Goal: Task Accomplishment & Management: Complete application form

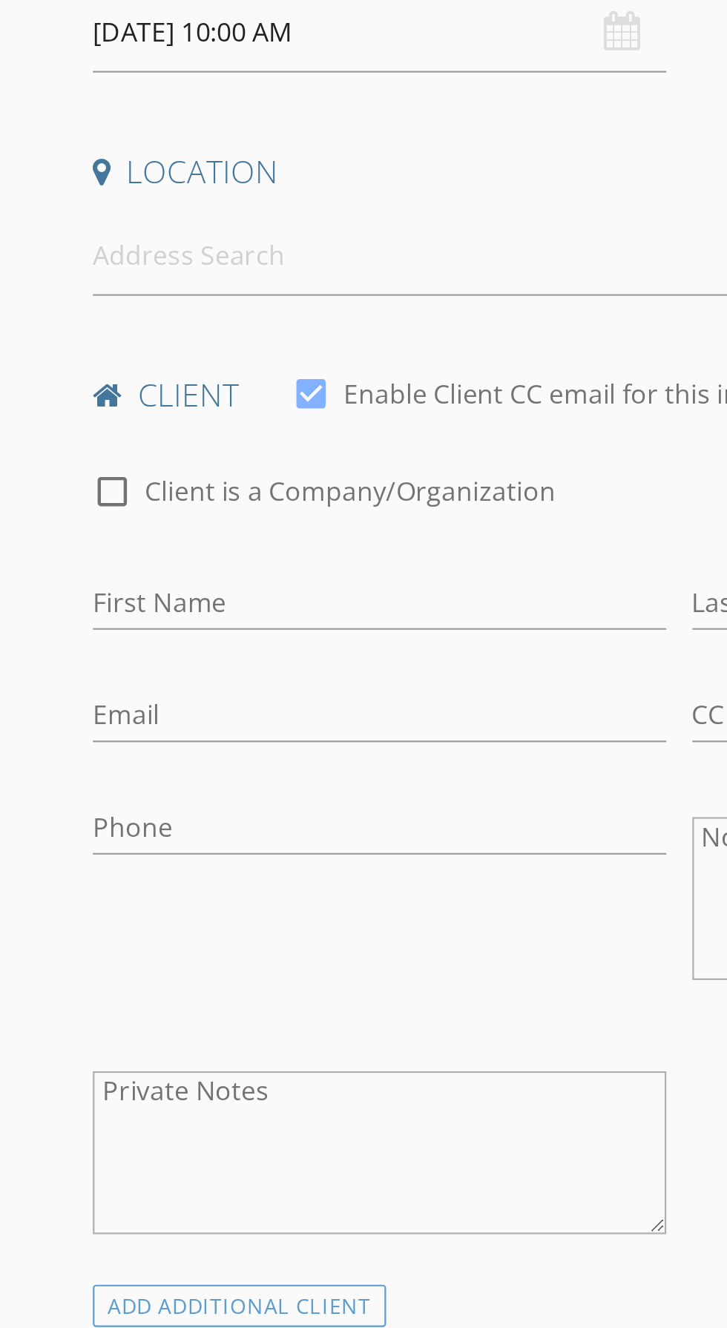
scroll to position [2, 0]
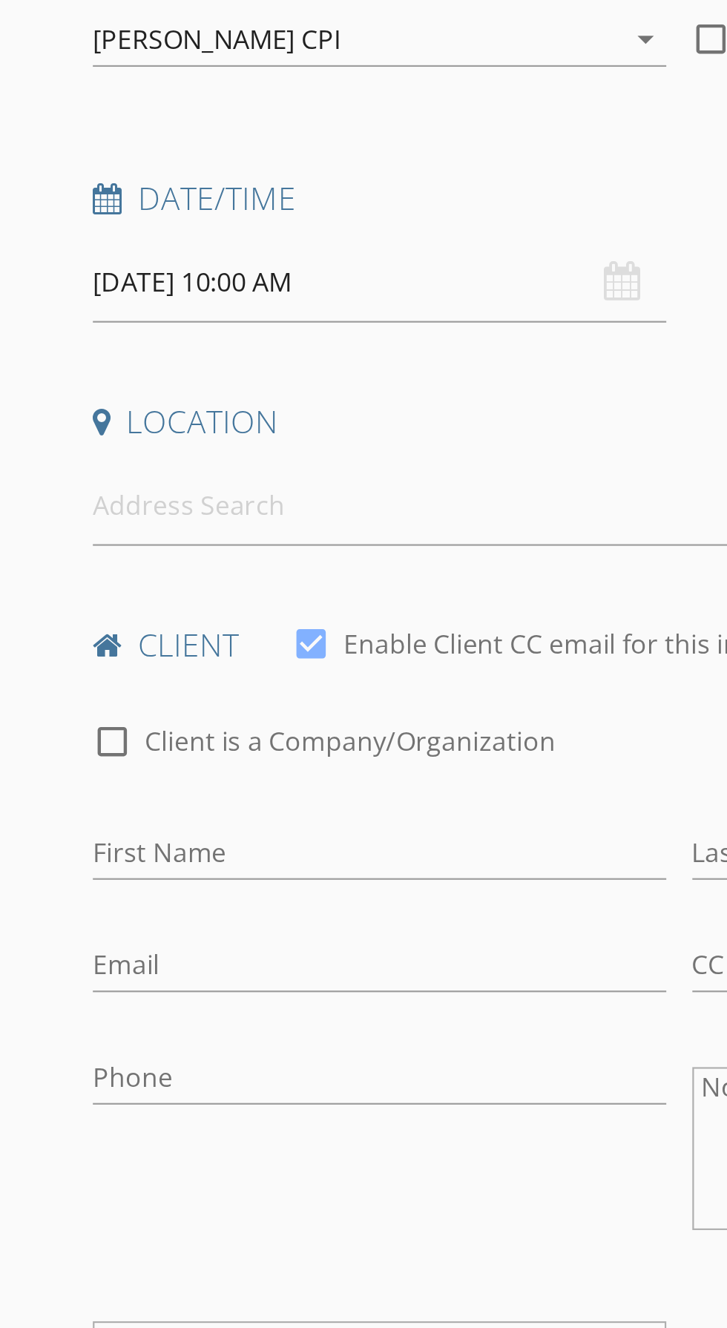
click at [131, 343] on input "08/29/2025 10:00 AM" at bounding box center [172, 350] width 261 height 36
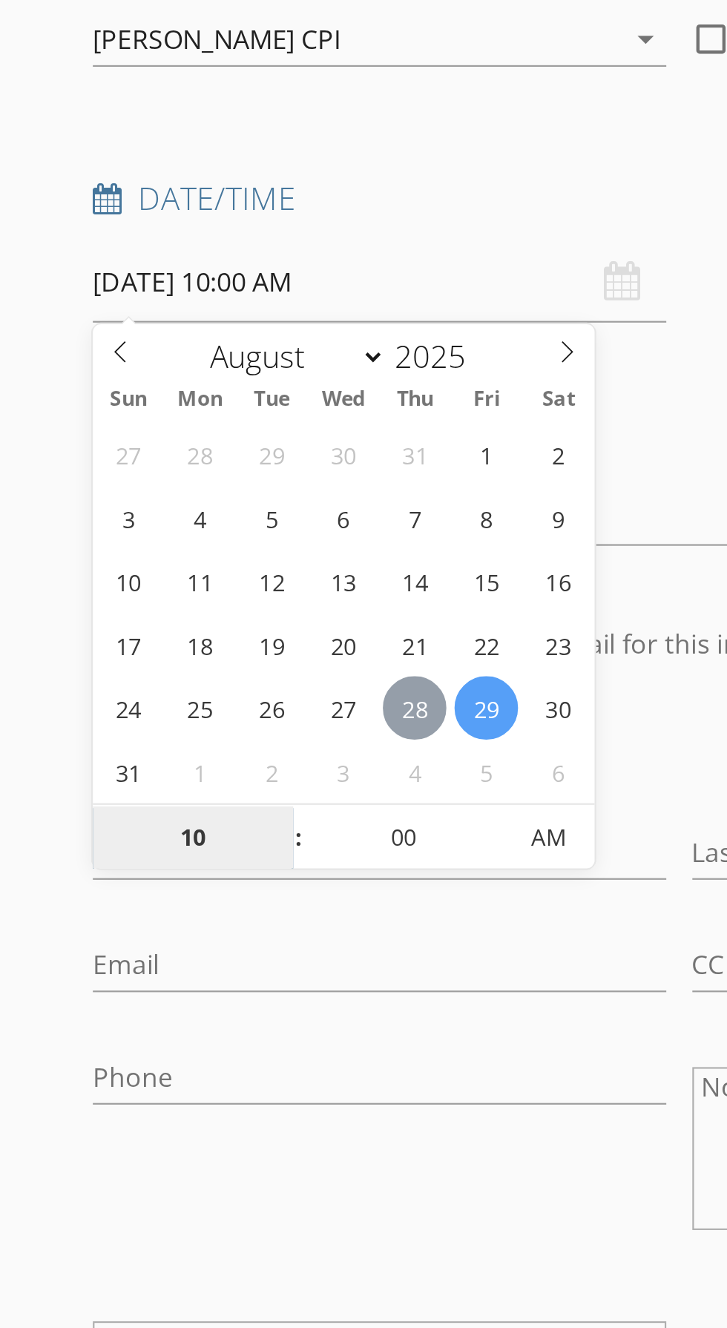
type input "08/28/2025 10:00 AM"
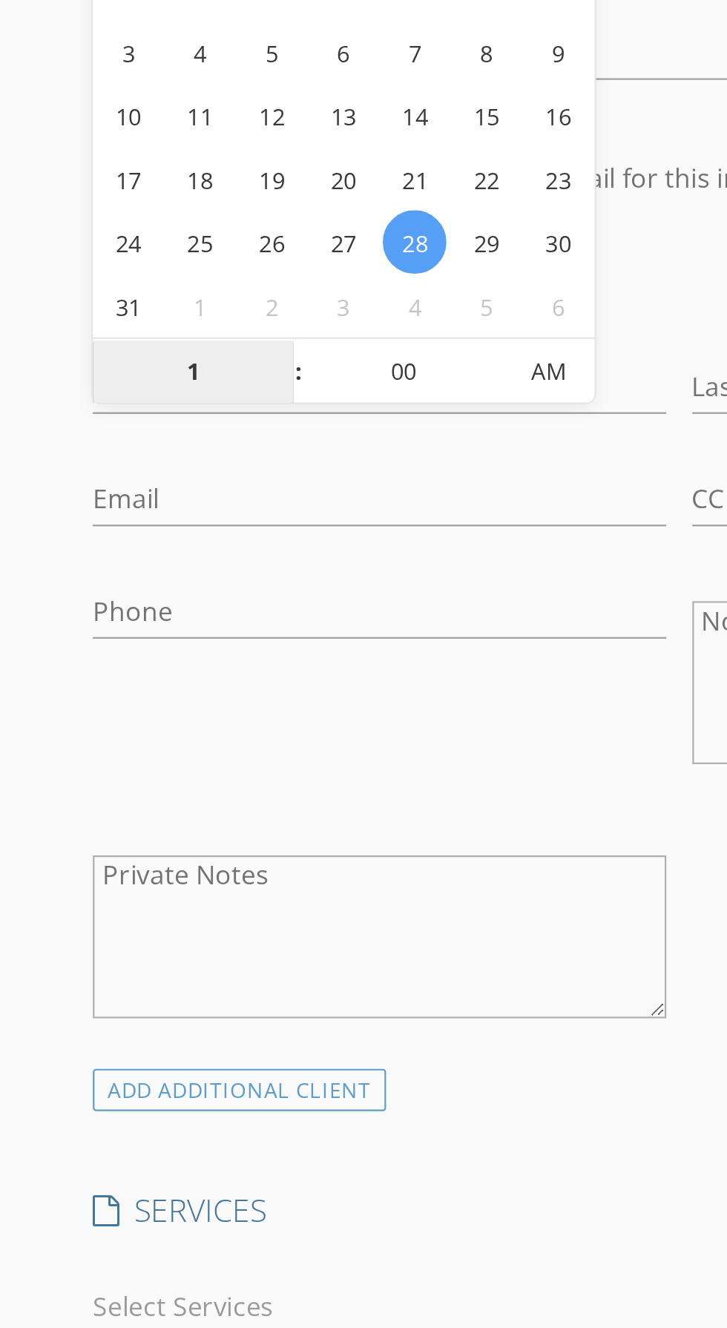
type input "12"
click at [254, 602] on span "AM" at bounding box center [249, 602] width 41 height 30
type input "[DATE] 12:00 PM"
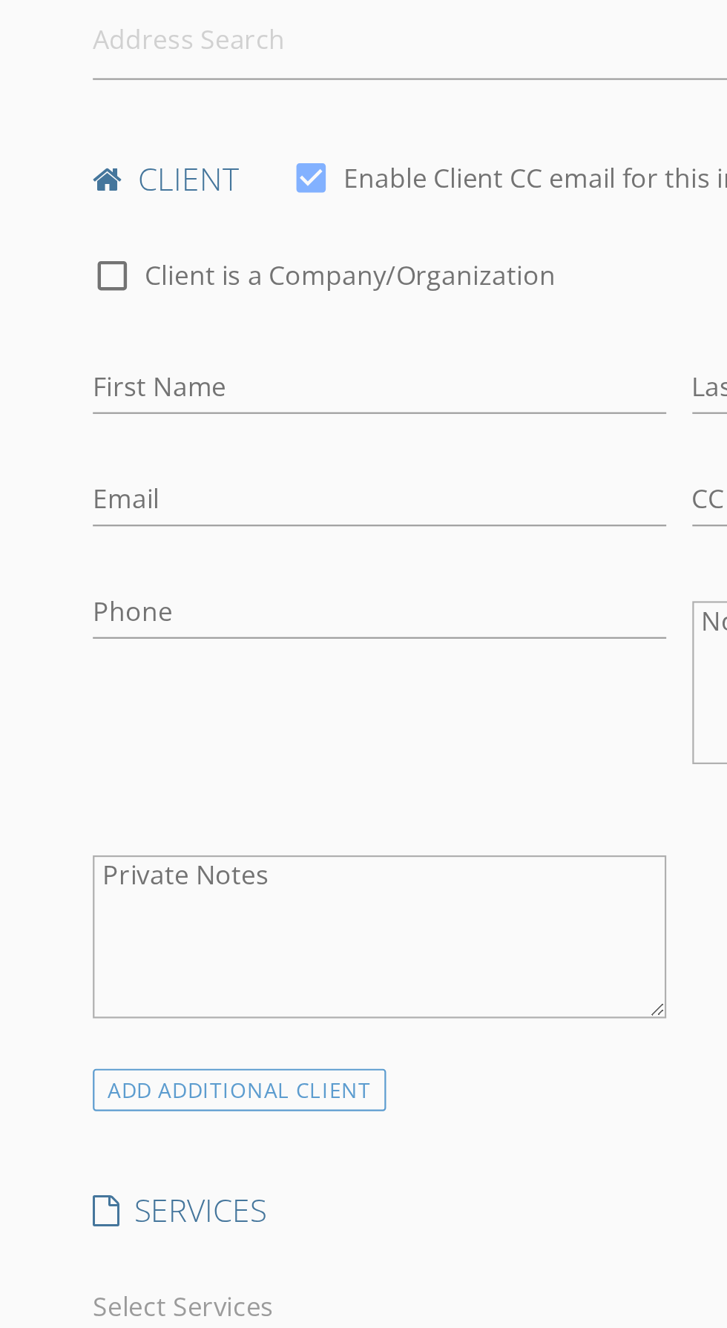
click at [306, 556] on div "check_box_outline_blank Client is a Company/Organization" at bounding box center [308, 566] width 533 height 39
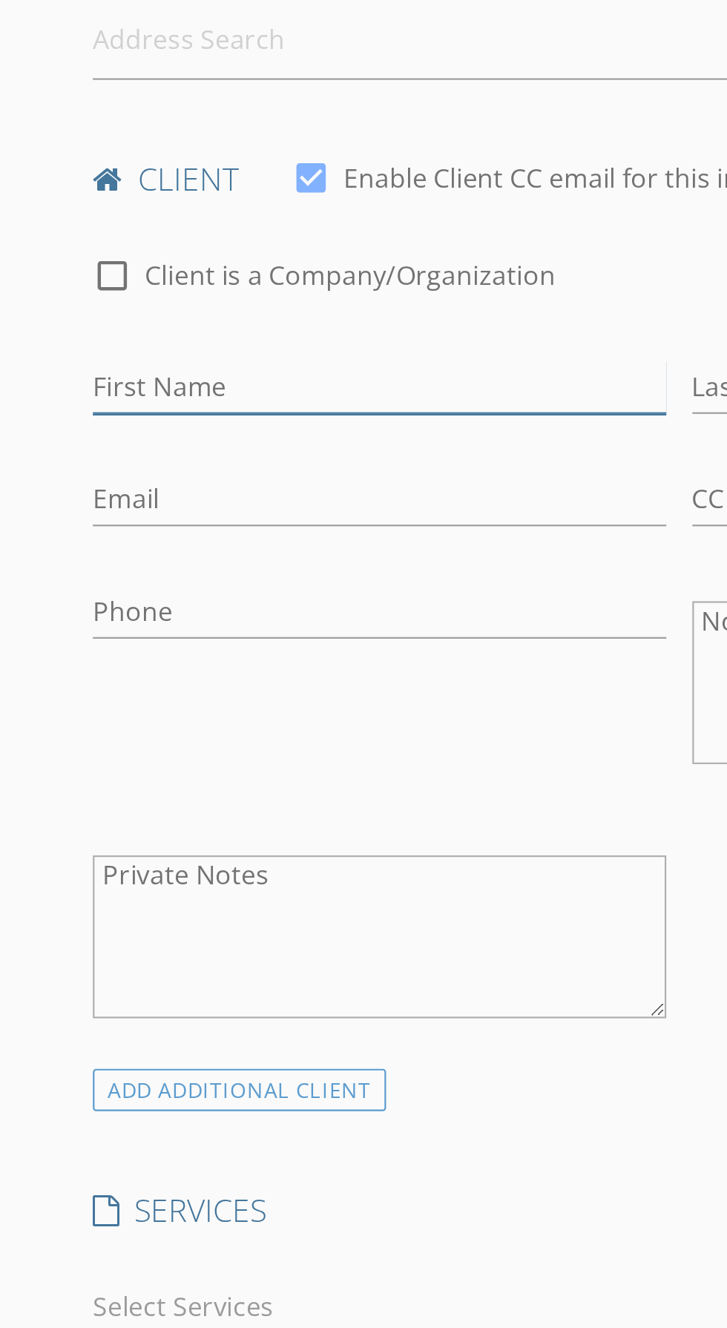
click at [137, 603] on input "First Name" at bounding box center [172, 609] width 261 height 24
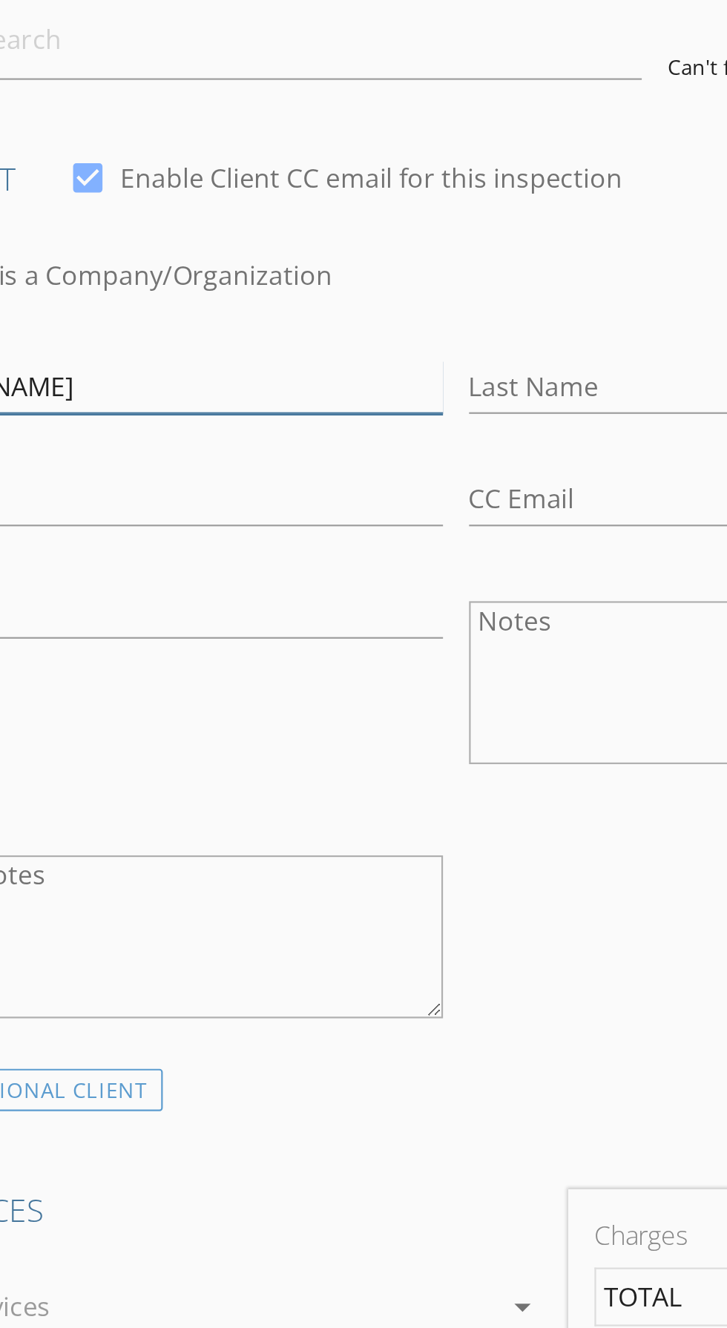
type input "[PERSON_NAME]"
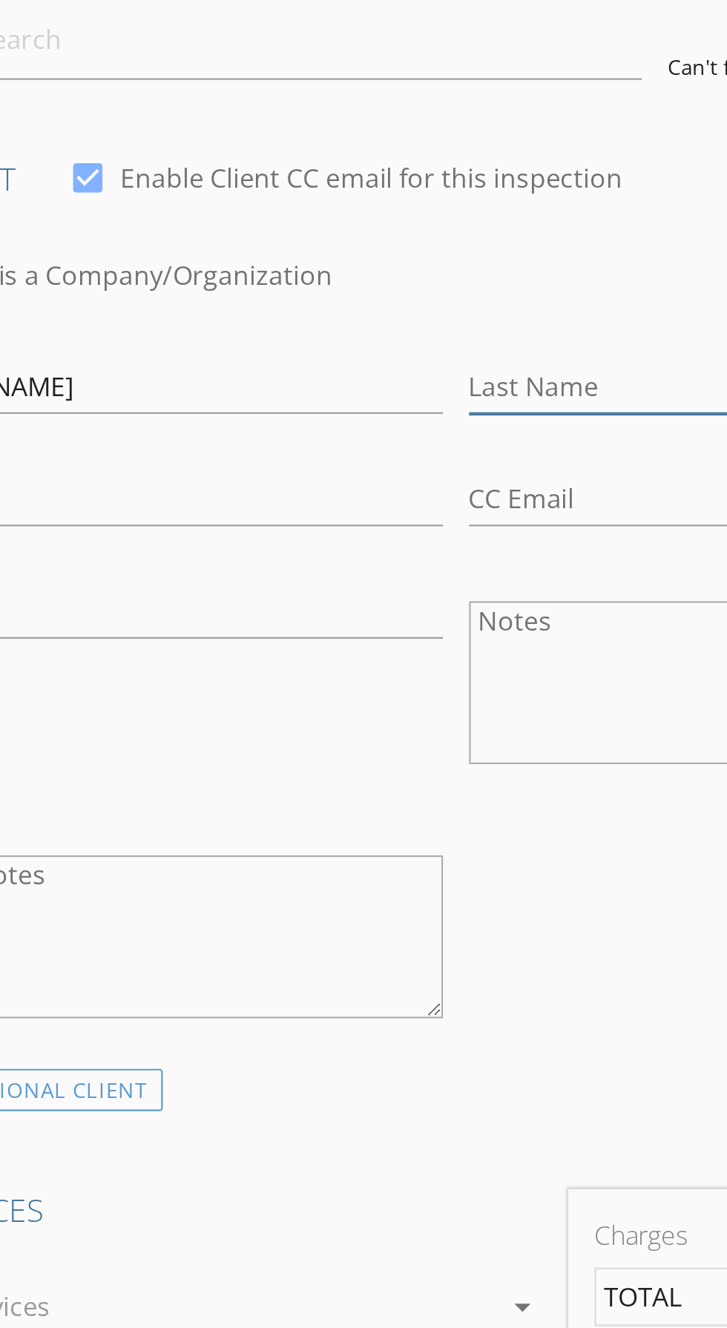
click at [358, 602] on input "Last Name" at bounding box center [445, 609] width 261 height 24
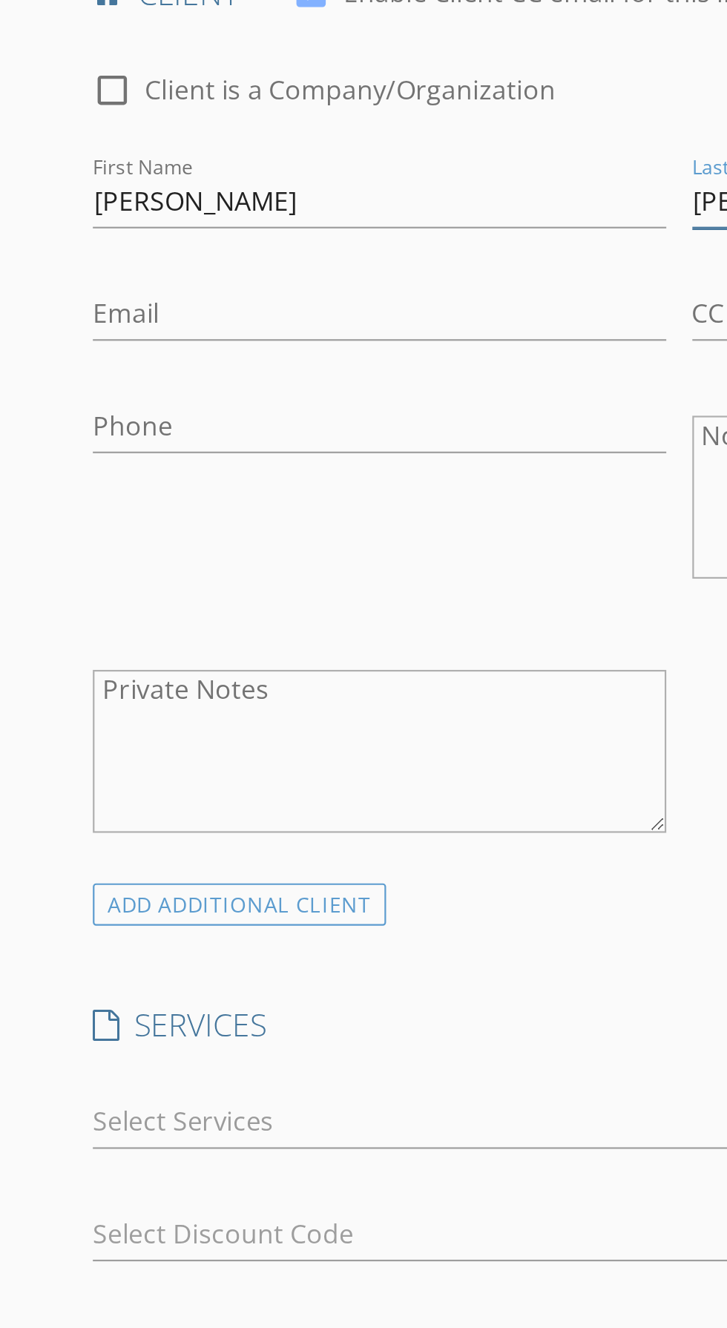
type input "[PERSON_NAME]"
click at [88, 656] on input "Email" at bounding box center [172, 660] width 261 height 24
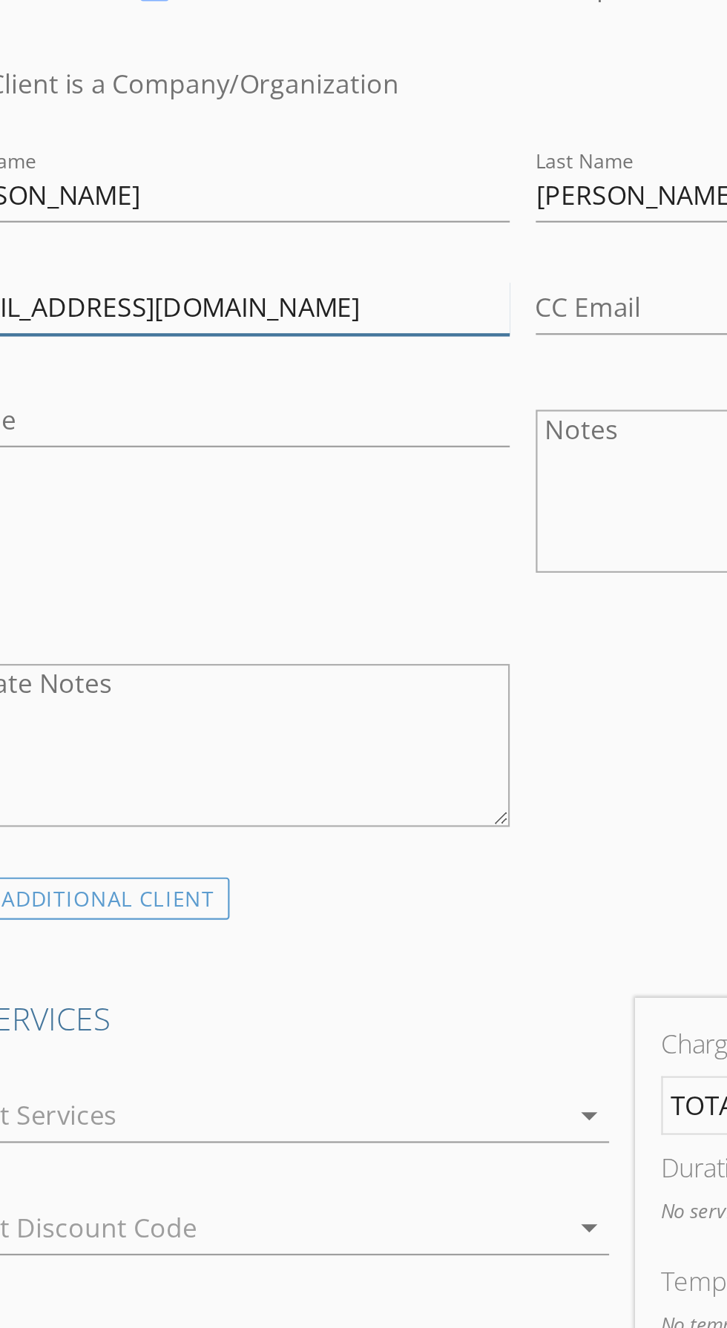
scroll to position [1, 0]
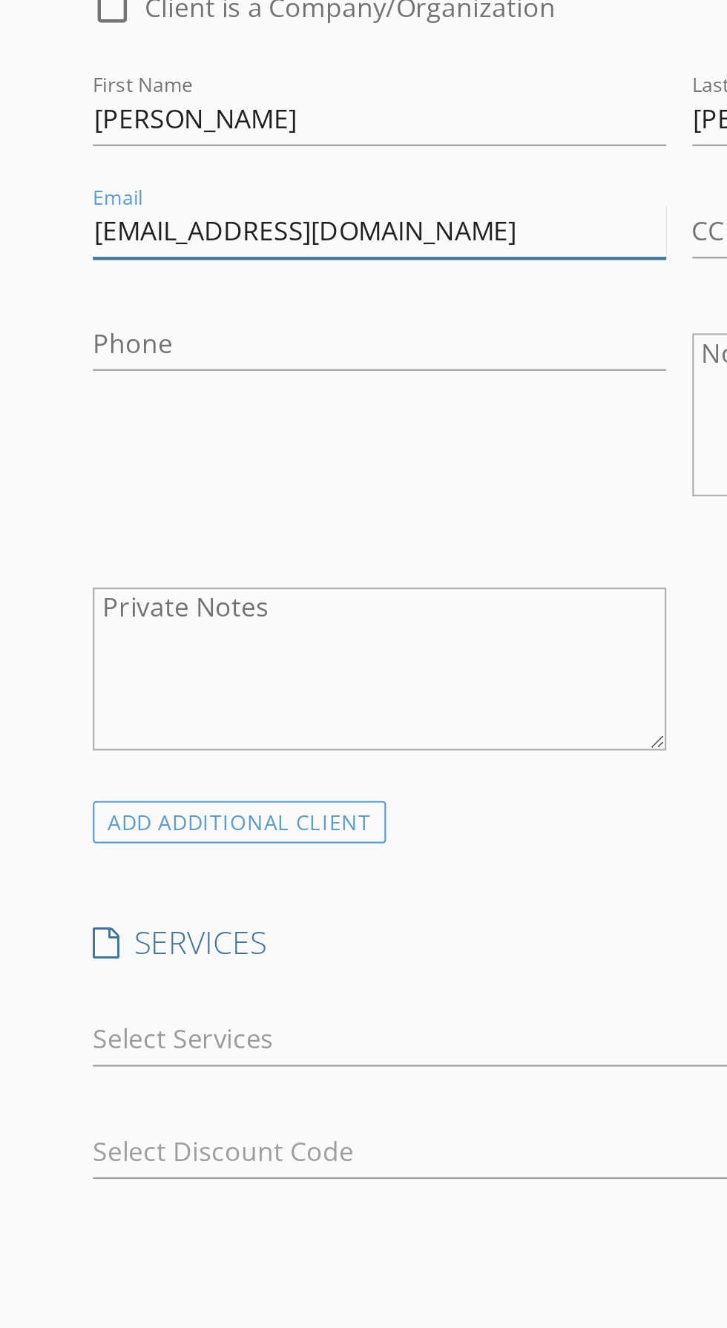
type input "Rochellebrandom@gmail.com"
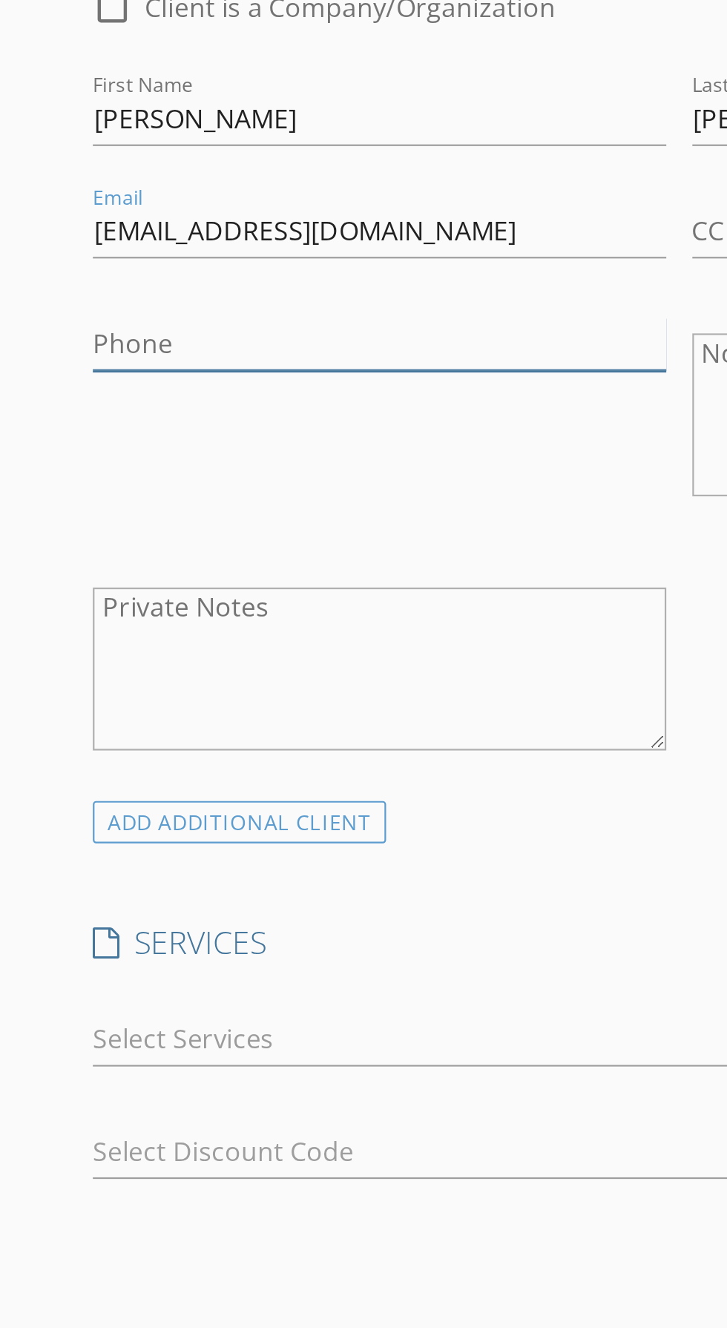
click at [153, 715] on input "Phone" at bounding box center [172, 713] width 261 height 24
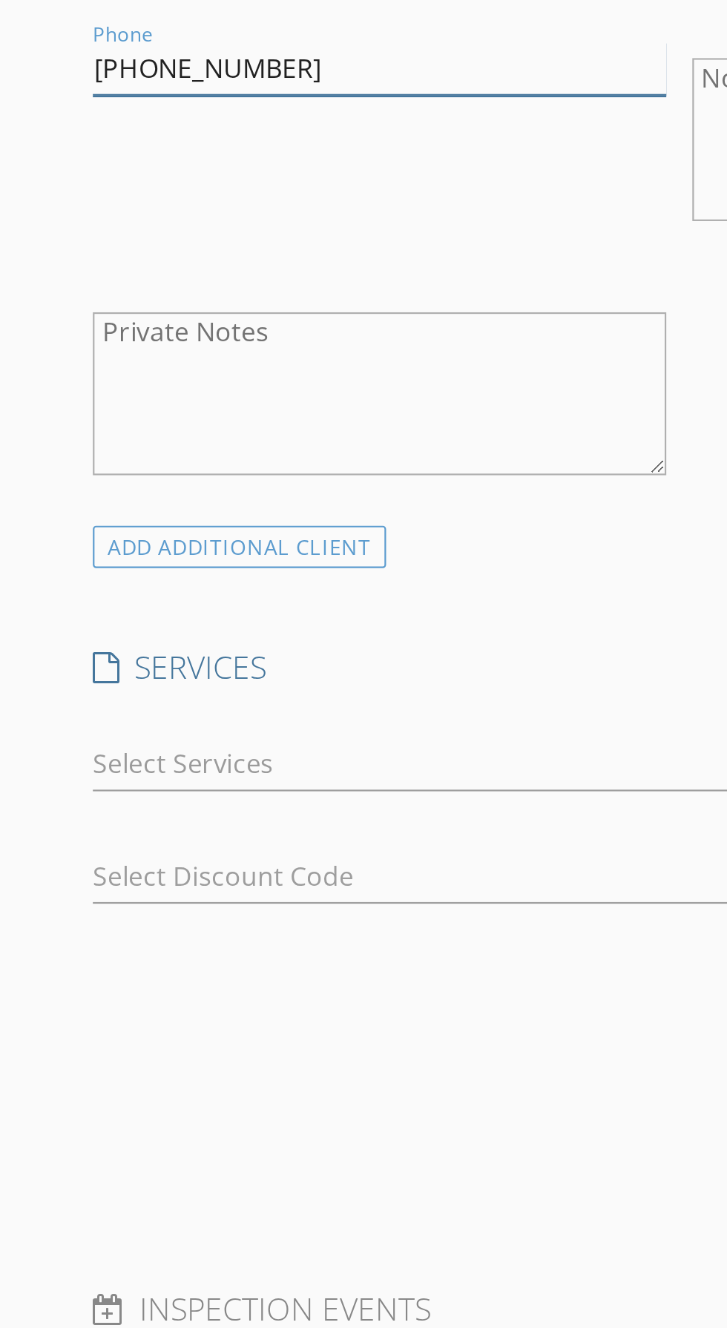
type input "[PHONE_NUMBER]"
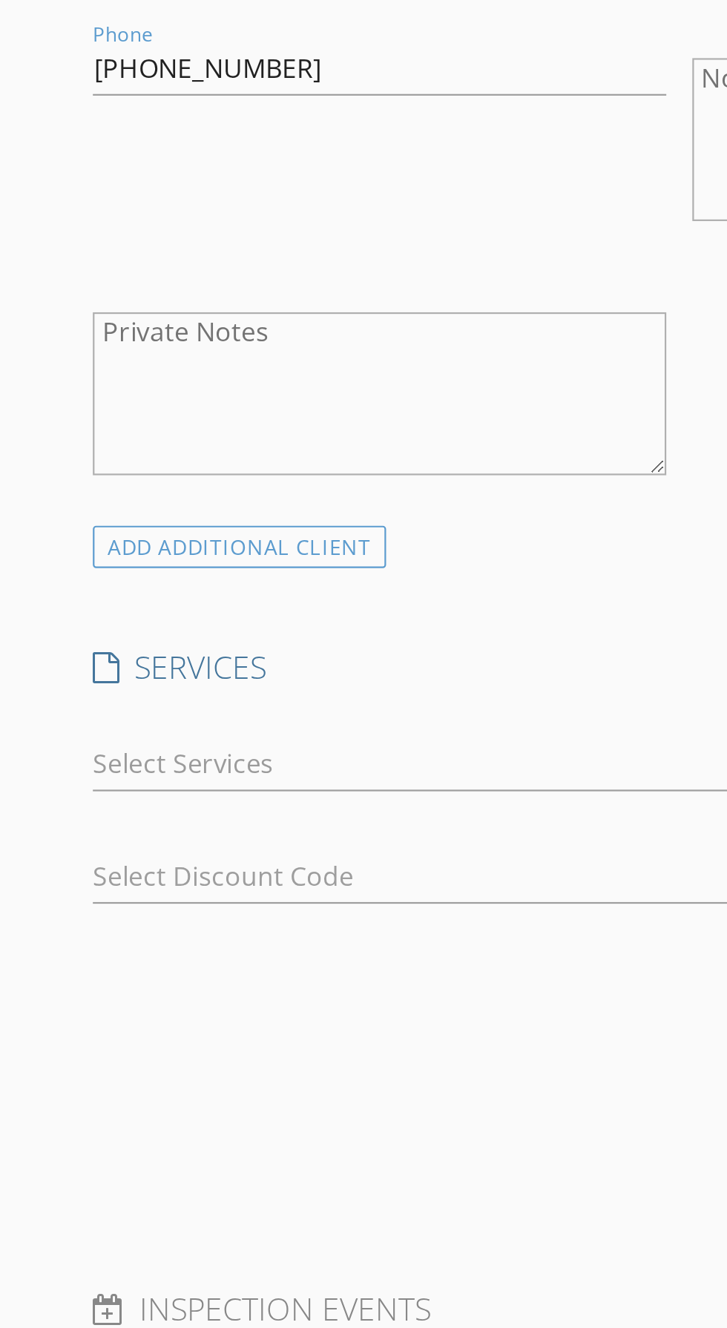
click at [240, 773] on div "Phone 702-234-5551" at bounding box center [172, 747] width 273 height 116
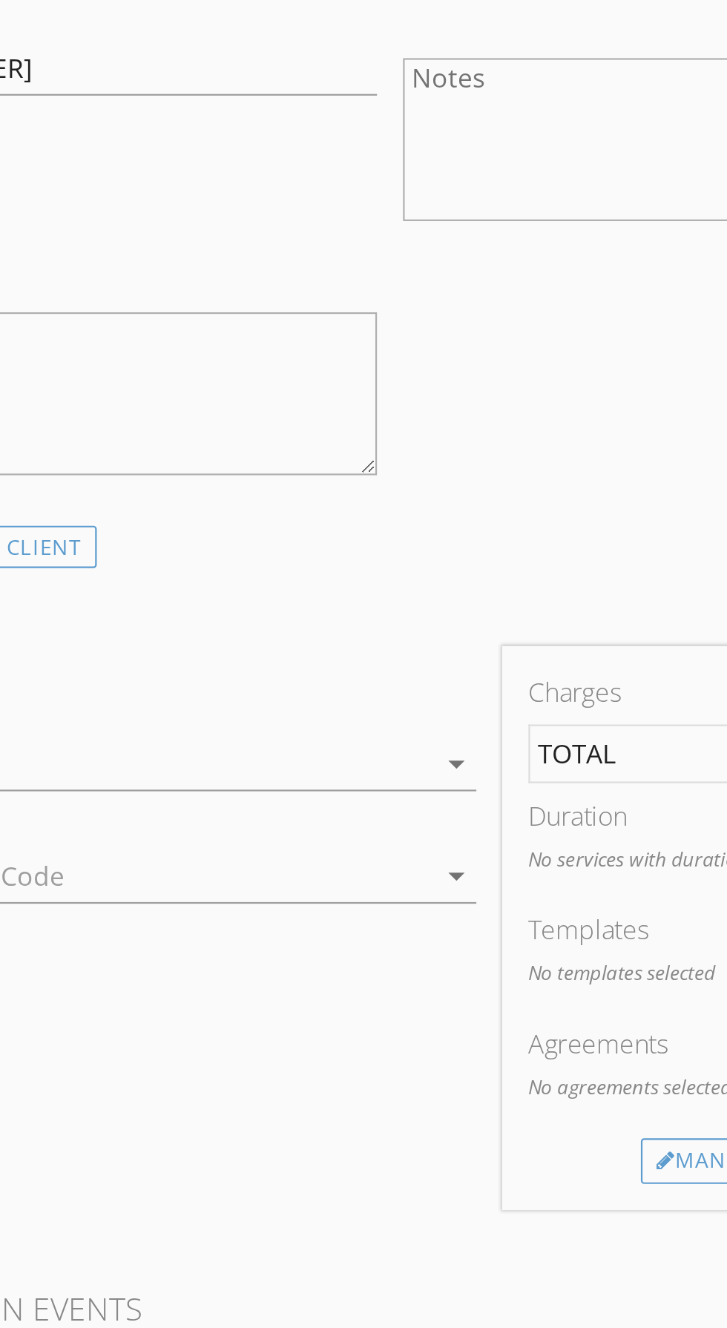
click at [347, 1033] on icon "arrow_drop_down" at bounding box center [340, 1030] width 18 height 18
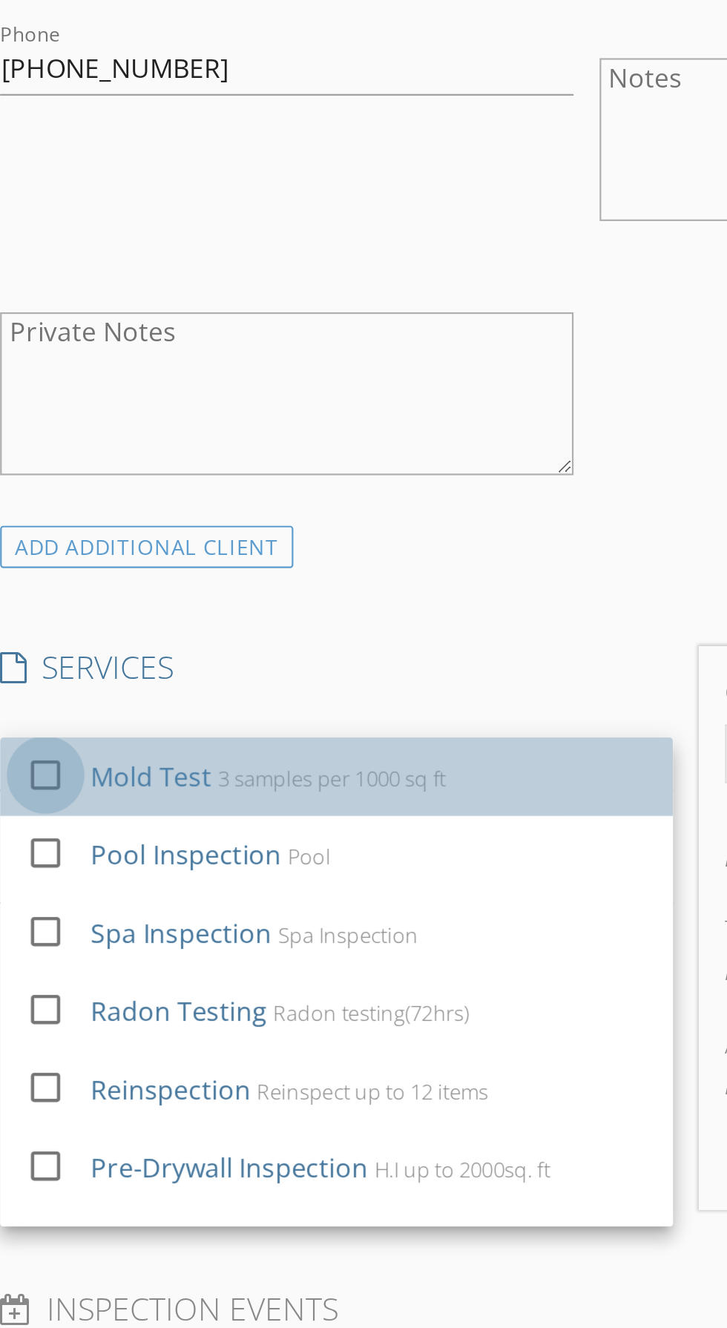
click at [71, 1035] on div at bounding box center [62, 1034] width 25 height 25
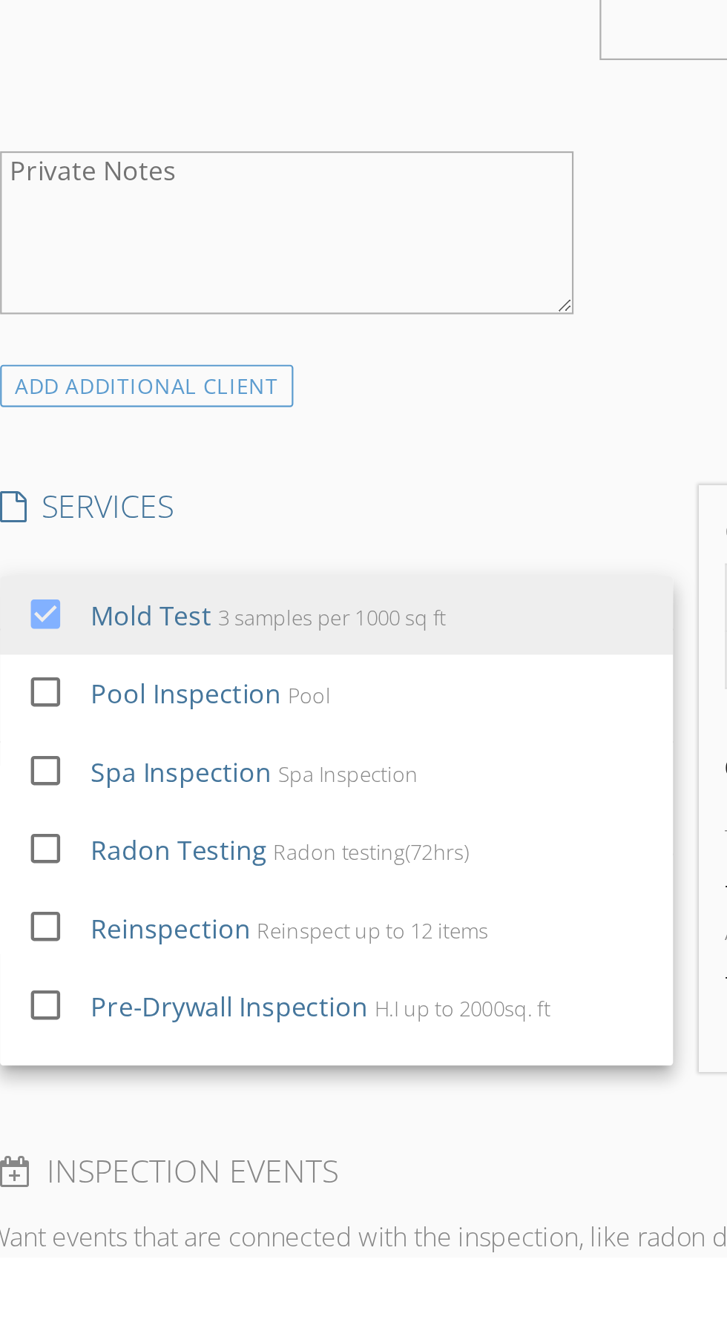
click at [333, 915] on div "check_box_outline_blank Client is a Company/Organization First Name Rochelle La…" at bounding box center [308, 728] width 545 height 384
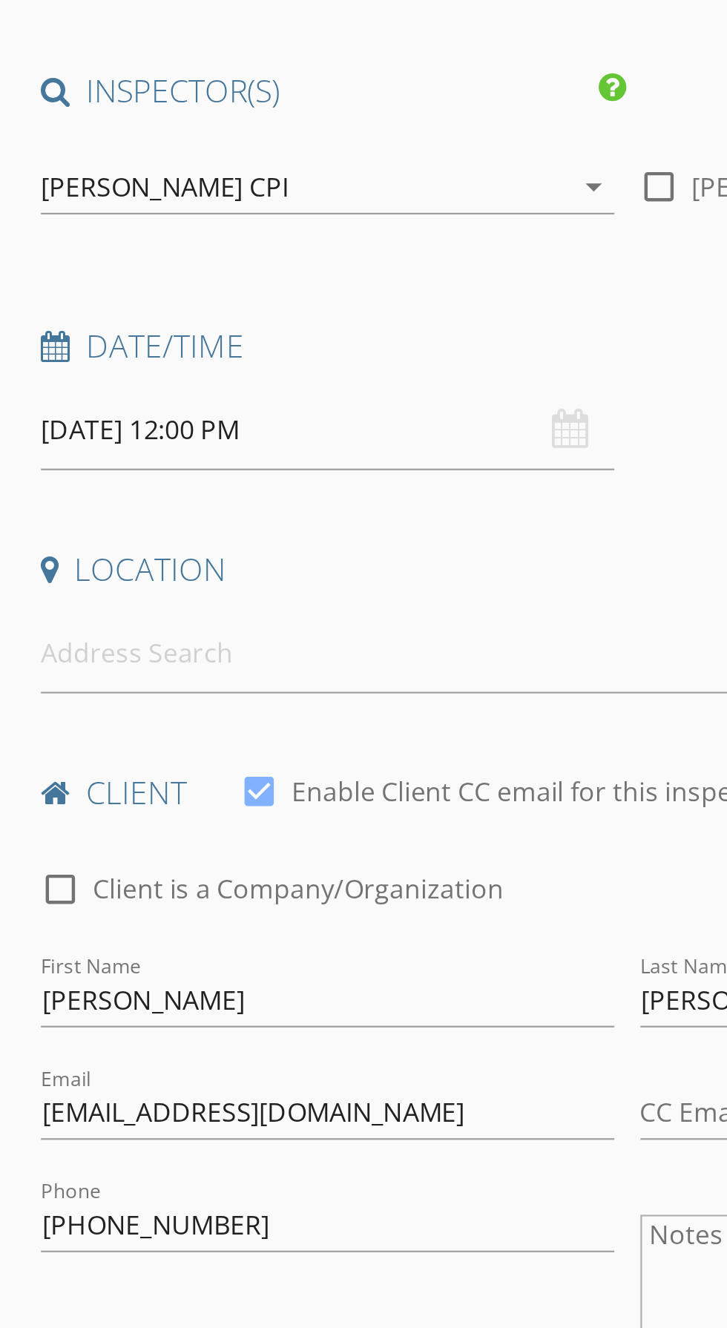
scroll to position [65, 0]
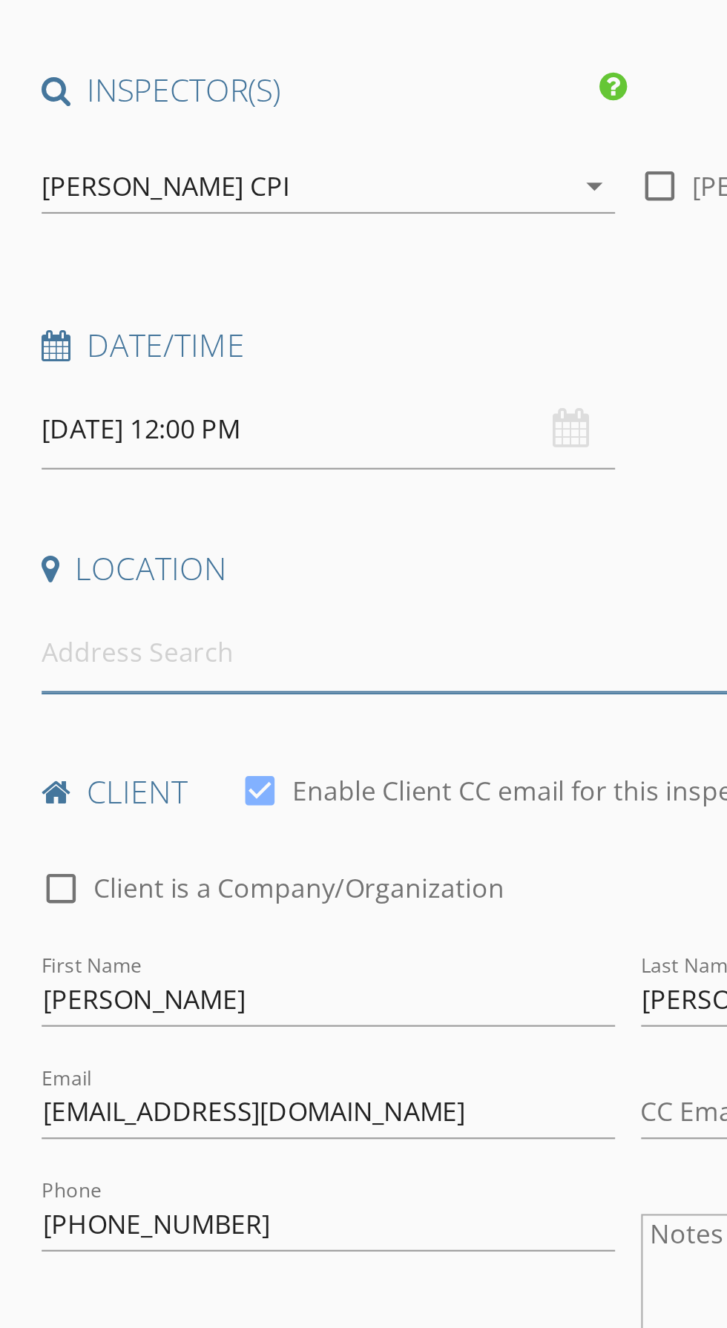
click at [83, 389] on input at bounding box center [218, 388] width 352 height 36
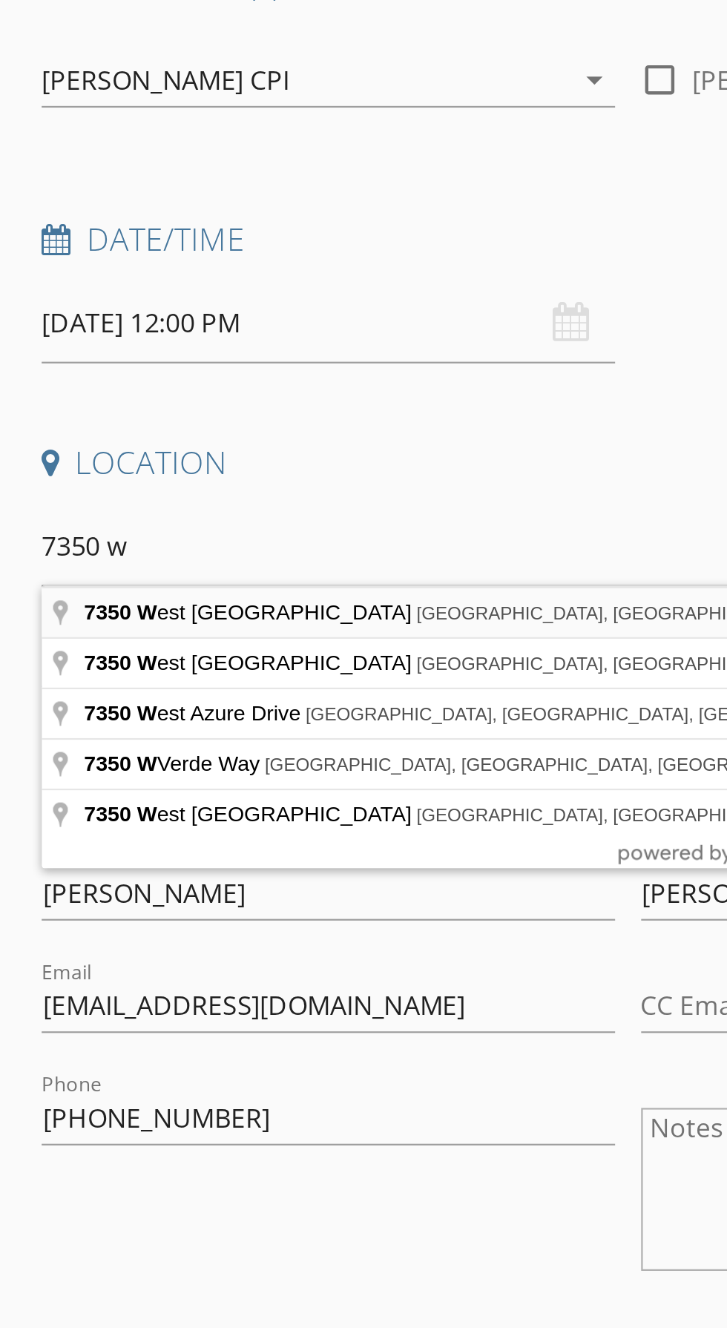
type input "7350 West Centennial Parkway, Las Vegas, NV, USA"
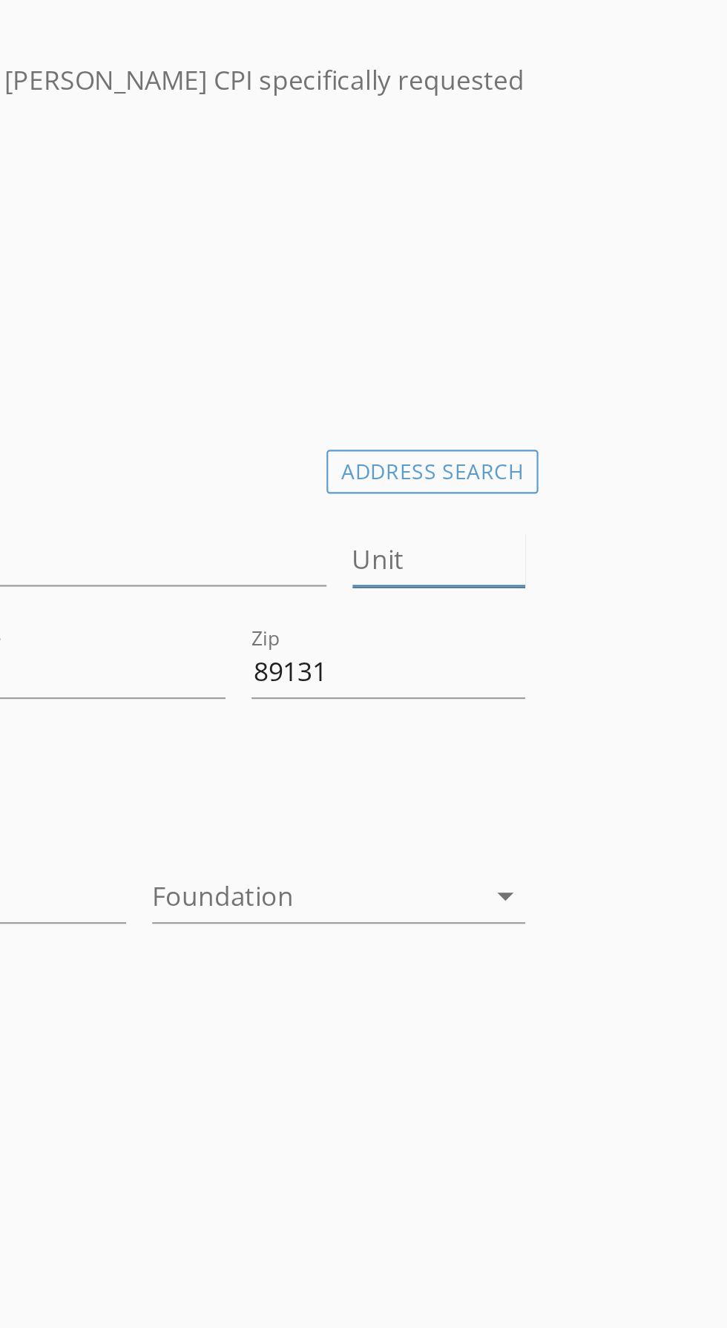
click at [529, 394] on input "Unit" at bounding box center [536, 394] width 79 height 24
type input "2109"
click at [622, 269] on div "INSPECTOR(S) check_box Ricki Jackson CPI PRIMARY Ricki Jackson CPI arrow_drop_d…" at bounding box center [363, 1350] width 654 height 2456
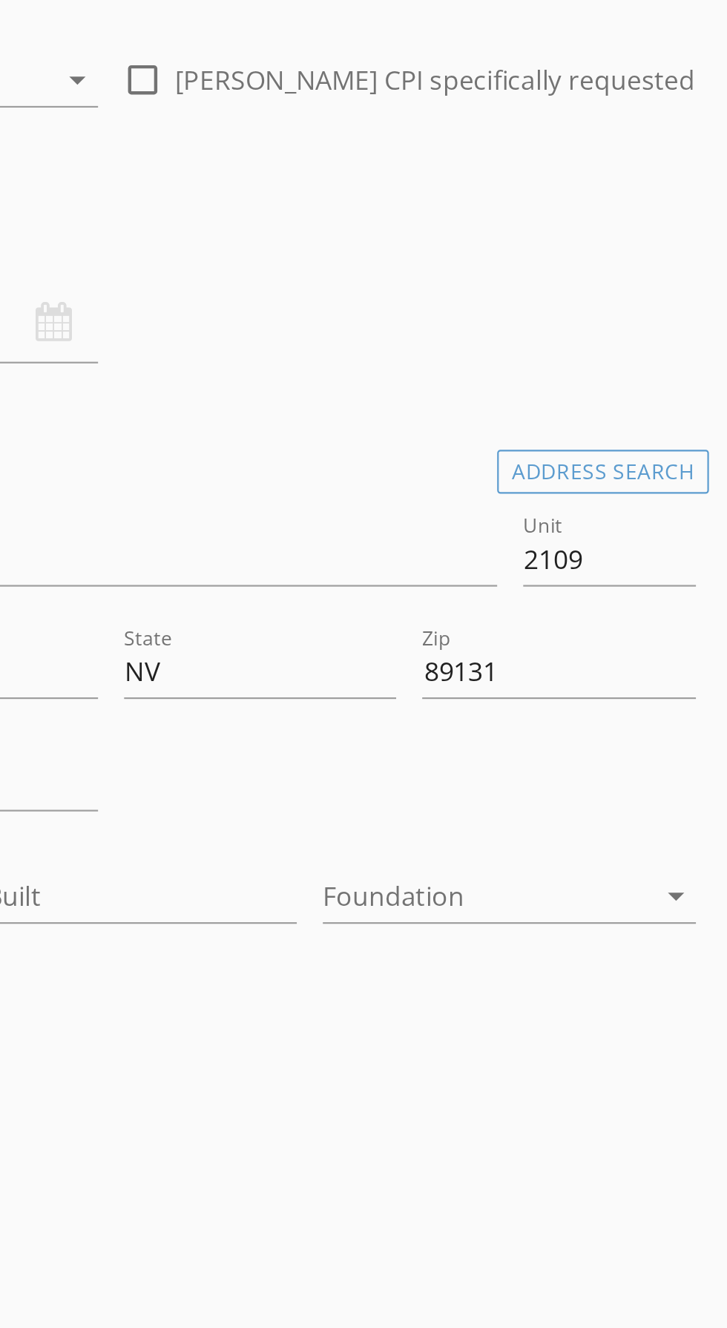
type input "303003"
type input "2018"
click at [562, 551] on icon "arrow_drop_down" at bounding box center [567, 548] width 18 height 18
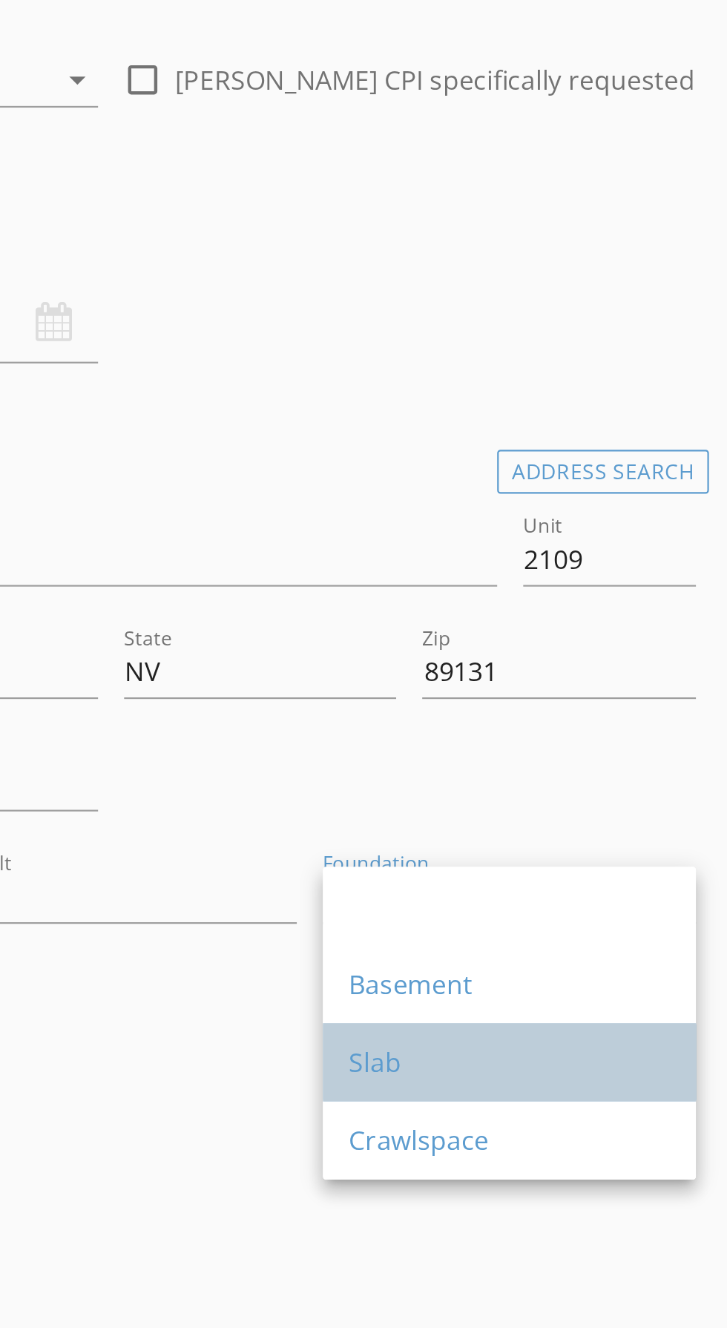
click at [439, 627] on div "Slab" at bounding box center [491, 623] width 146 height 18
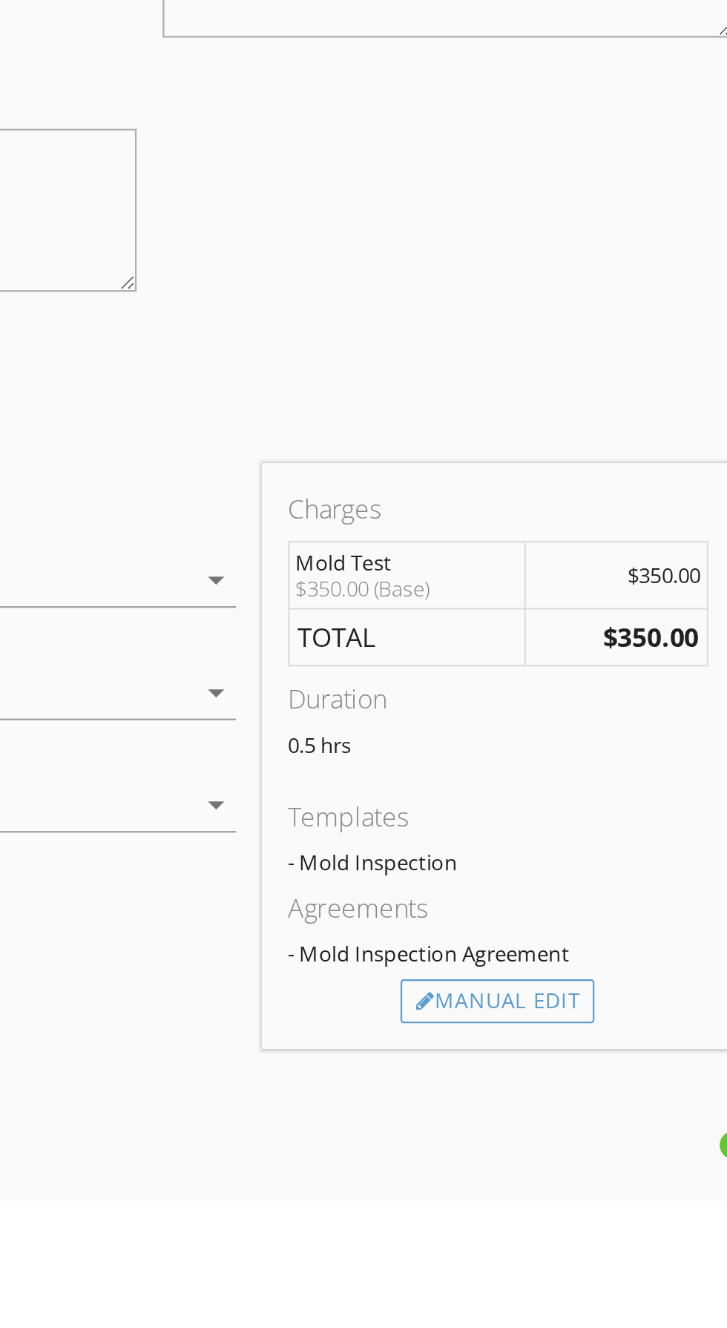
scroll to position [302, 0]
click at [479, 1227] on div "Manual Edit" at bounding box center [468, 1237] width 88 height 21
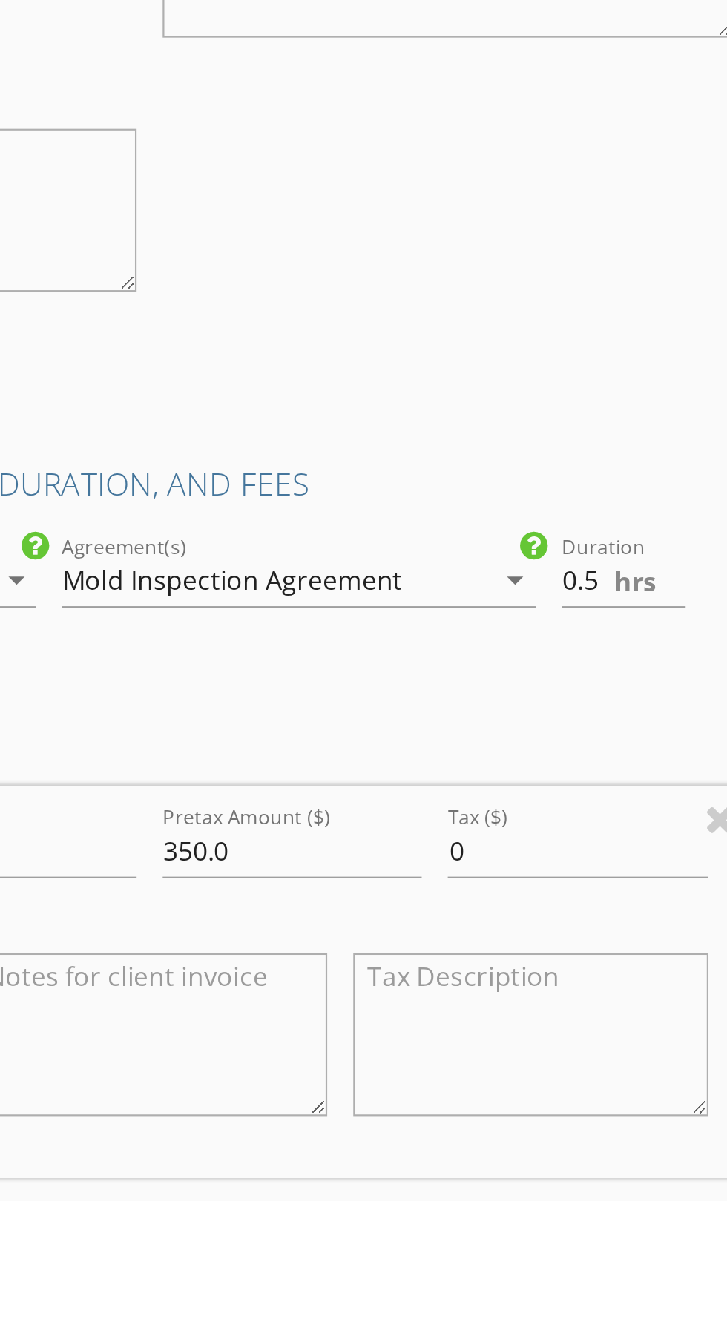
click at [475, 1036] on icon "arrow_drop_down" at bounding box center [476, 1045] width 18 height 18
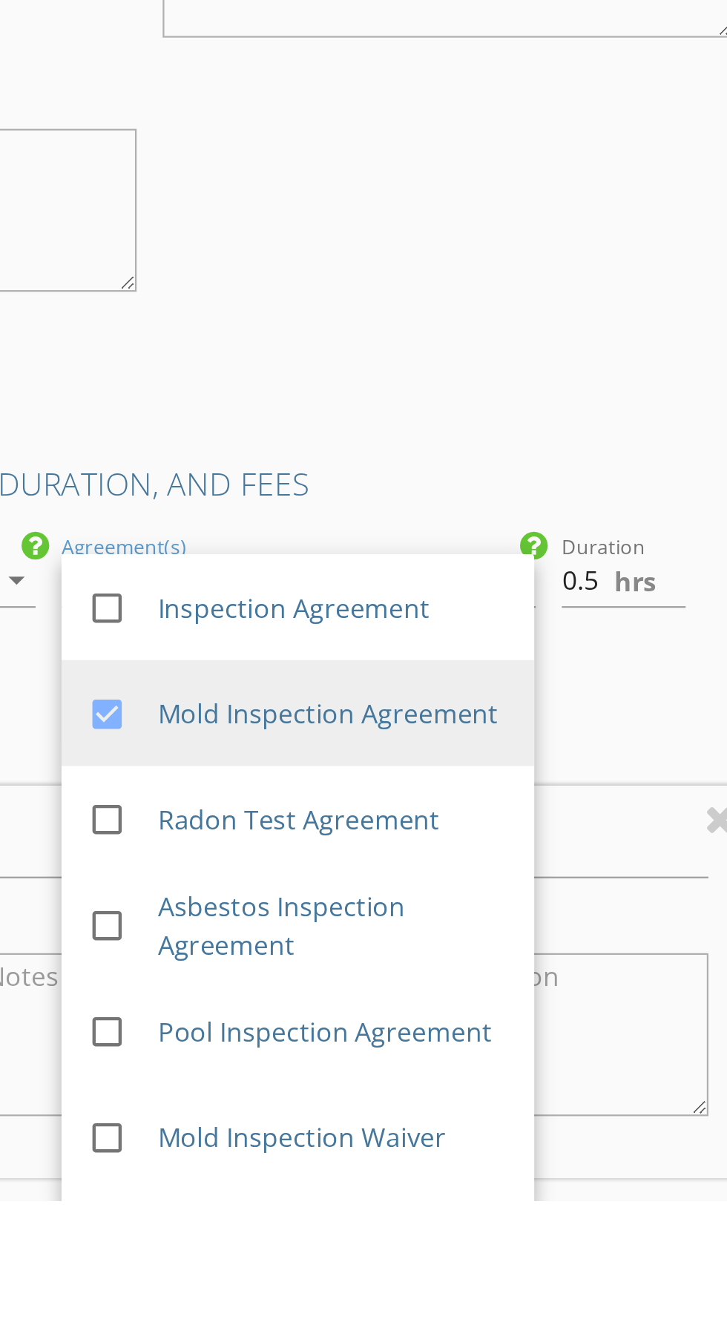
click at [453, 938] on div "ADD ADDITIONAL client" at bounding box center [308, 946] width 545 height 20
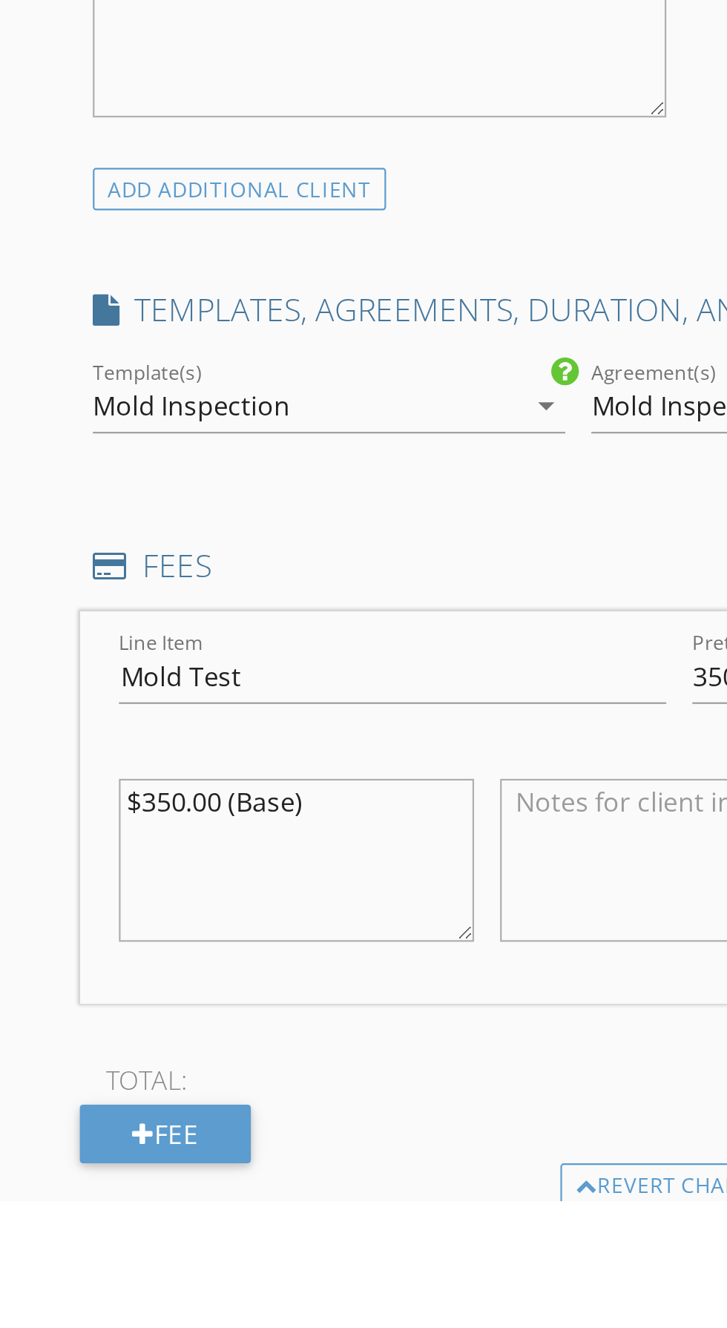
scroll to position [381, 0]
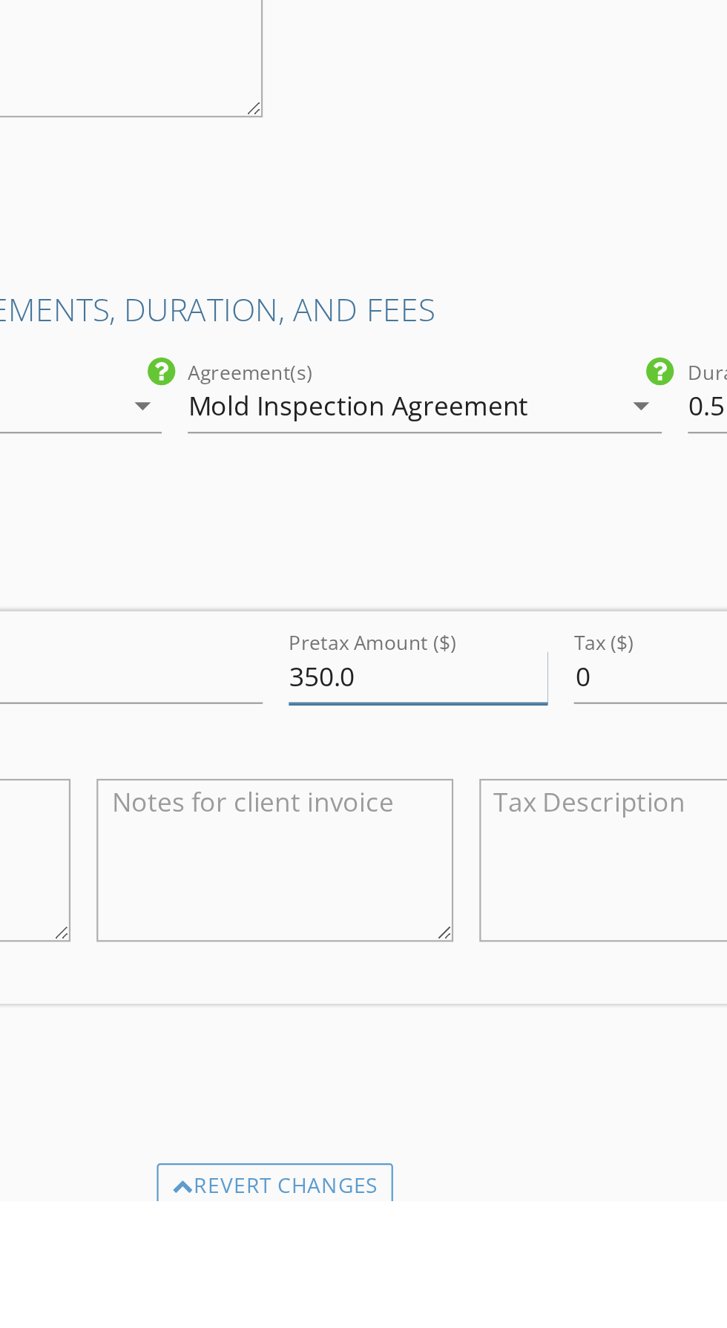
click at [333, 1077] on input "350.0" at bounding box center [374, 1089] width 119 height 24
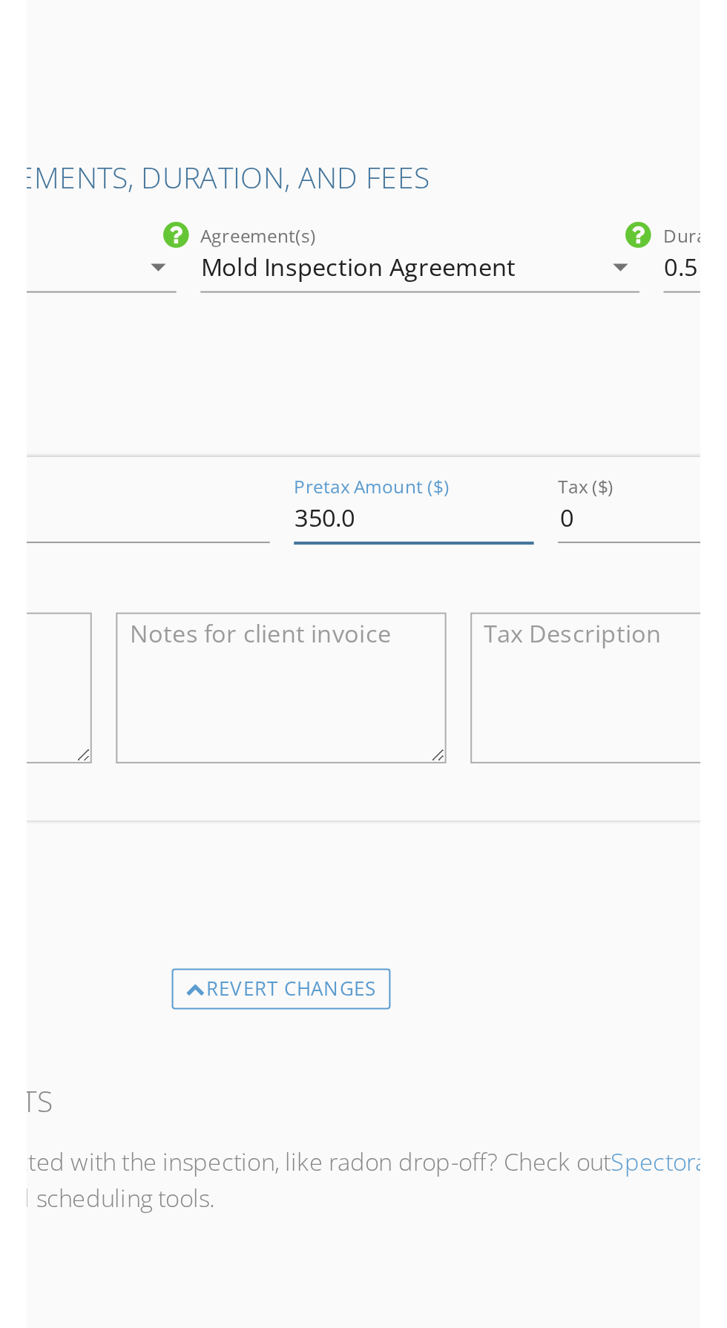
scroll to position [481, 0]
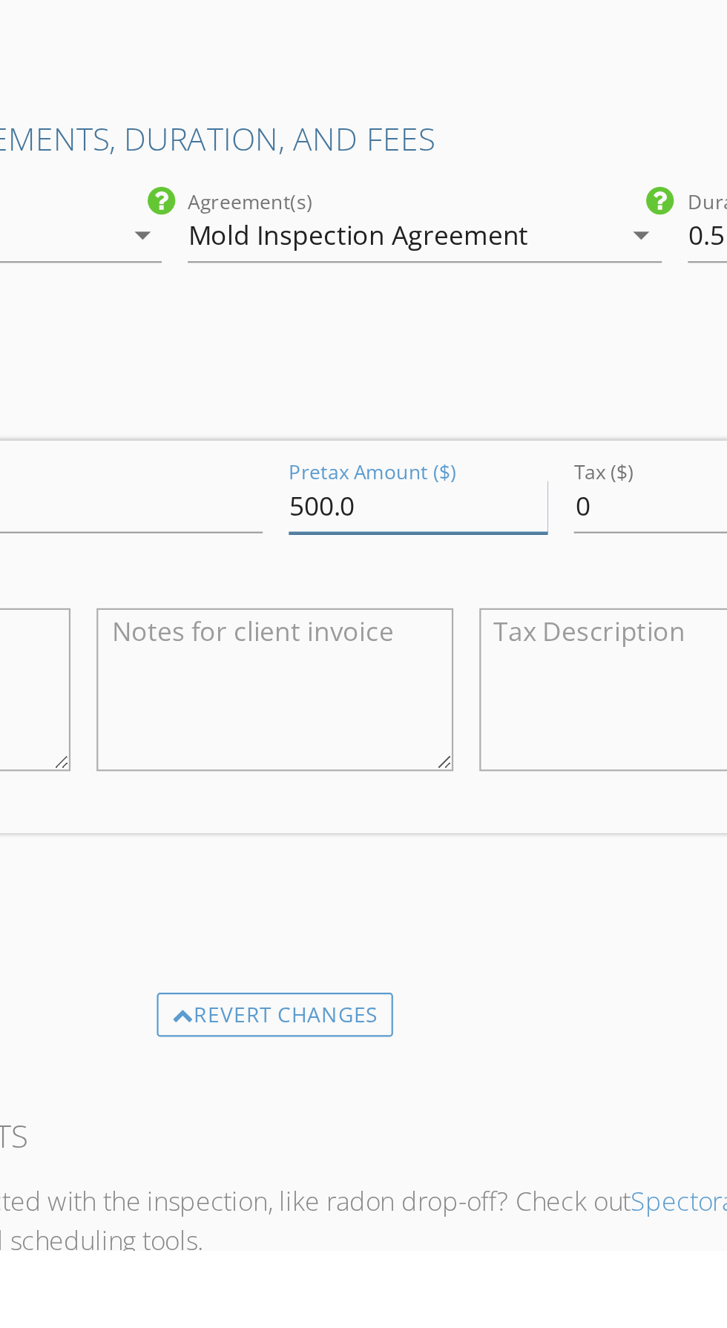
type input "500.0"
click at [397, 903] on div "INSPECTOR(S) check_box Ricki Jackson CPI PRIMARY Ricki Jackson CPI arrow_drop_d…" at bounding box center [308, 966] width 545 height 2520
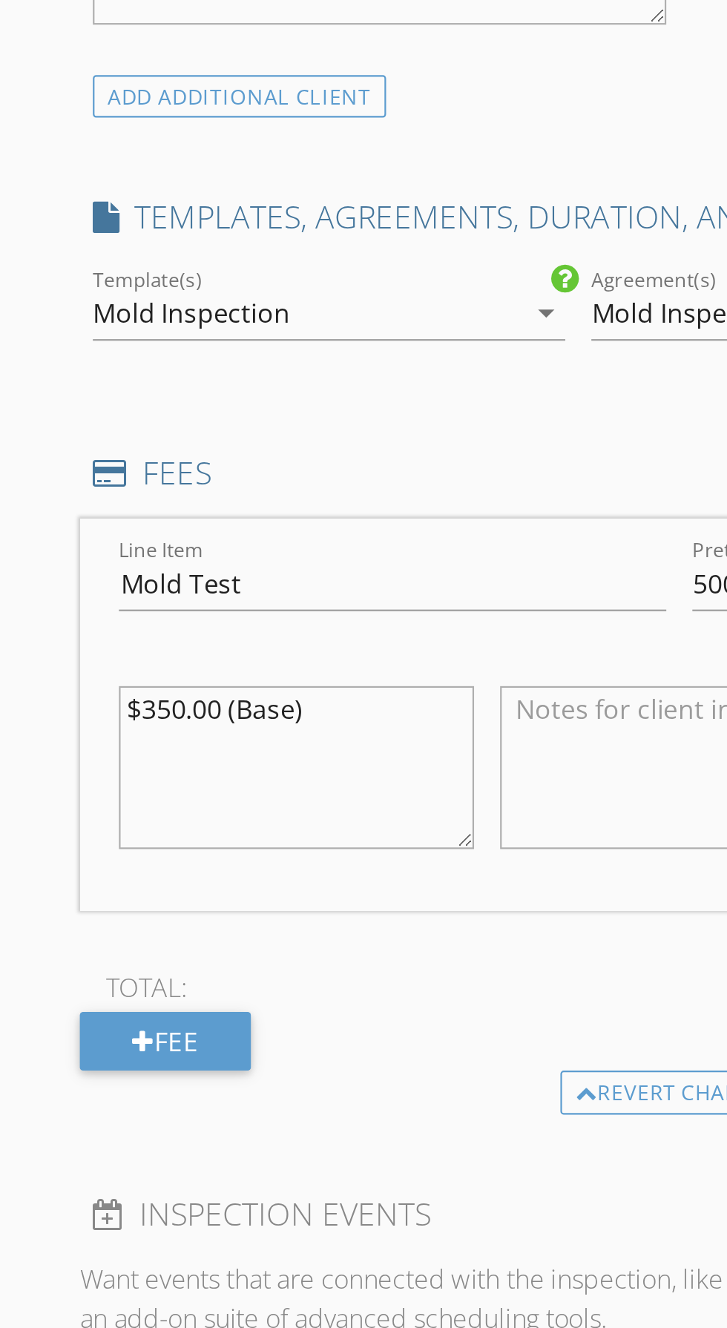
click at [88, 1035] on textarea "$350.00 (Base)" at bounding box center [135, 1072] width 162 height 74
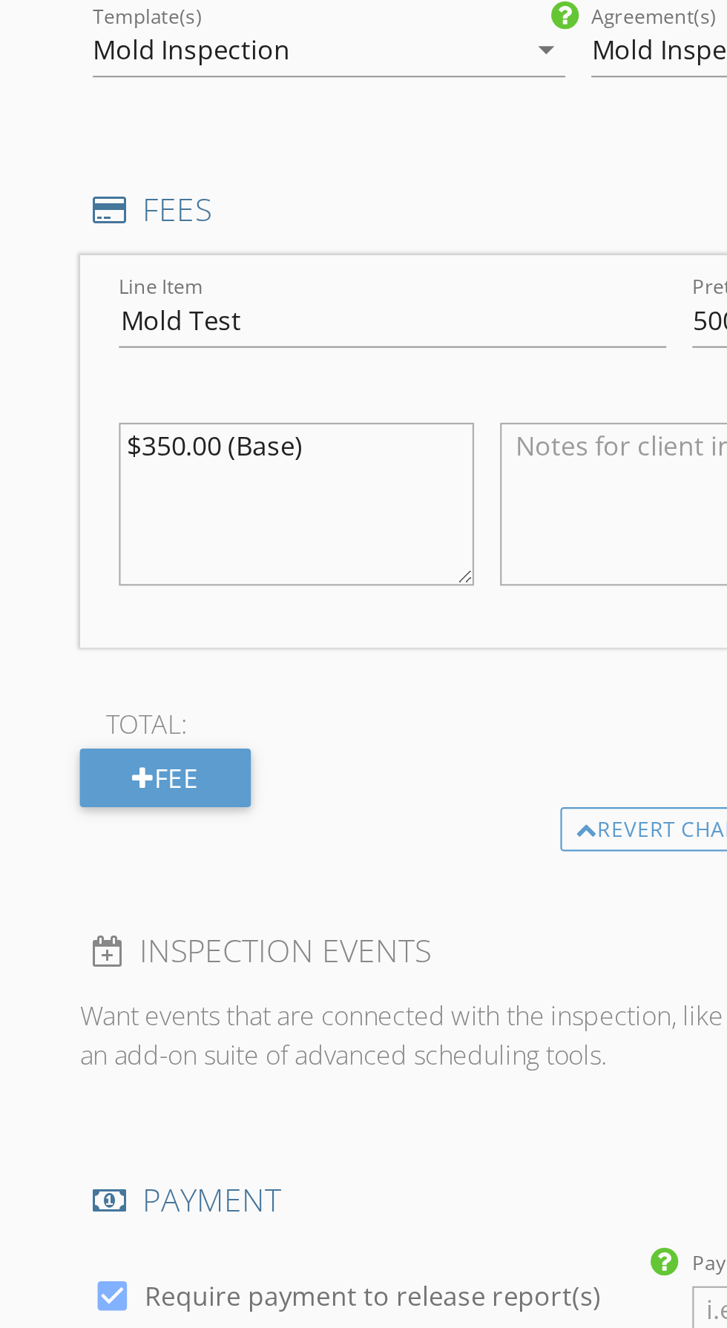
scroll to position [1012, 0]
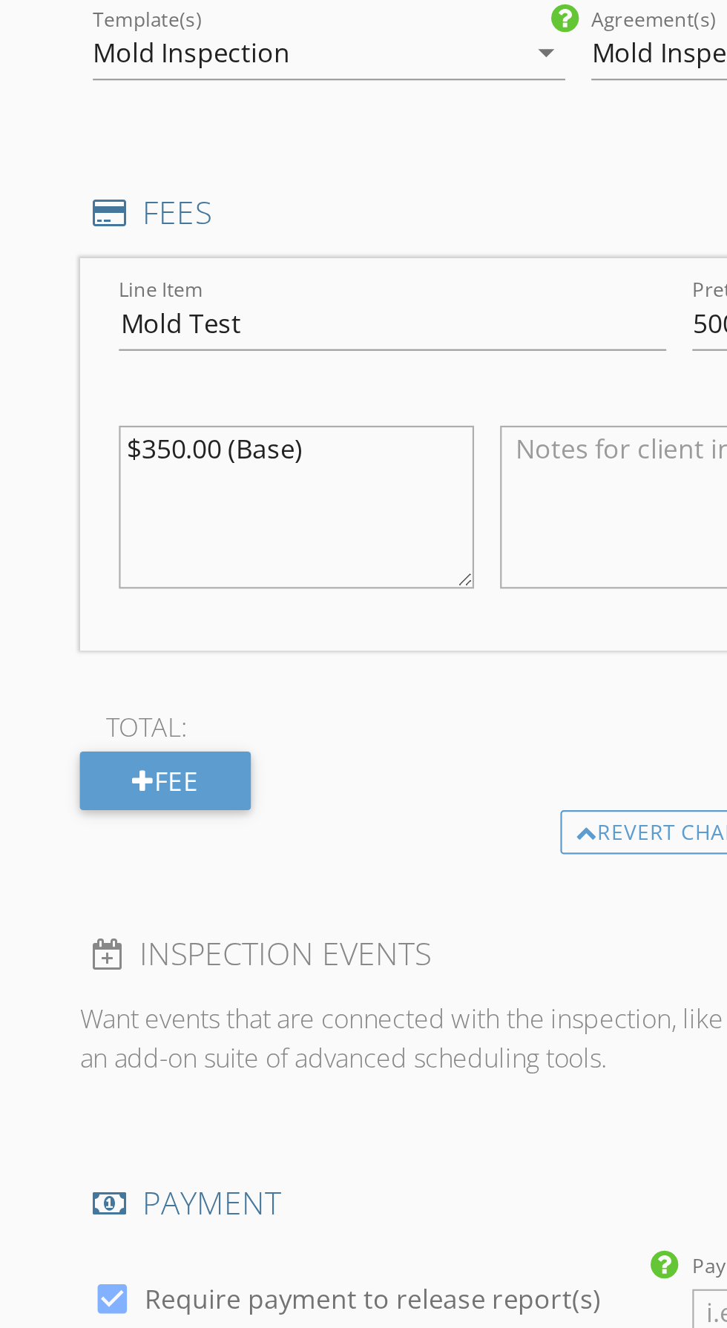
click at [81, 505] on textarea "$350.00 (Base)" at bounding box center [135, 542] width 162 height 74
click at [70, 505] on textarea "$350.00 (Base)" at bounding box center [135, 542] width 162 height 74
click at [79, 505] on textarea "$350.00 (Base)" at bounding box center [135, 542] width 162 height 74
click at [157, 505] on textarea "$400.00 (Base)" at bounding box center [135, 542] width 162 height 74
click at [149, 506] on textarea "$400.00 (Base) +$100.00(Total home care" at bounding box center [135, 542] width 162 height 74
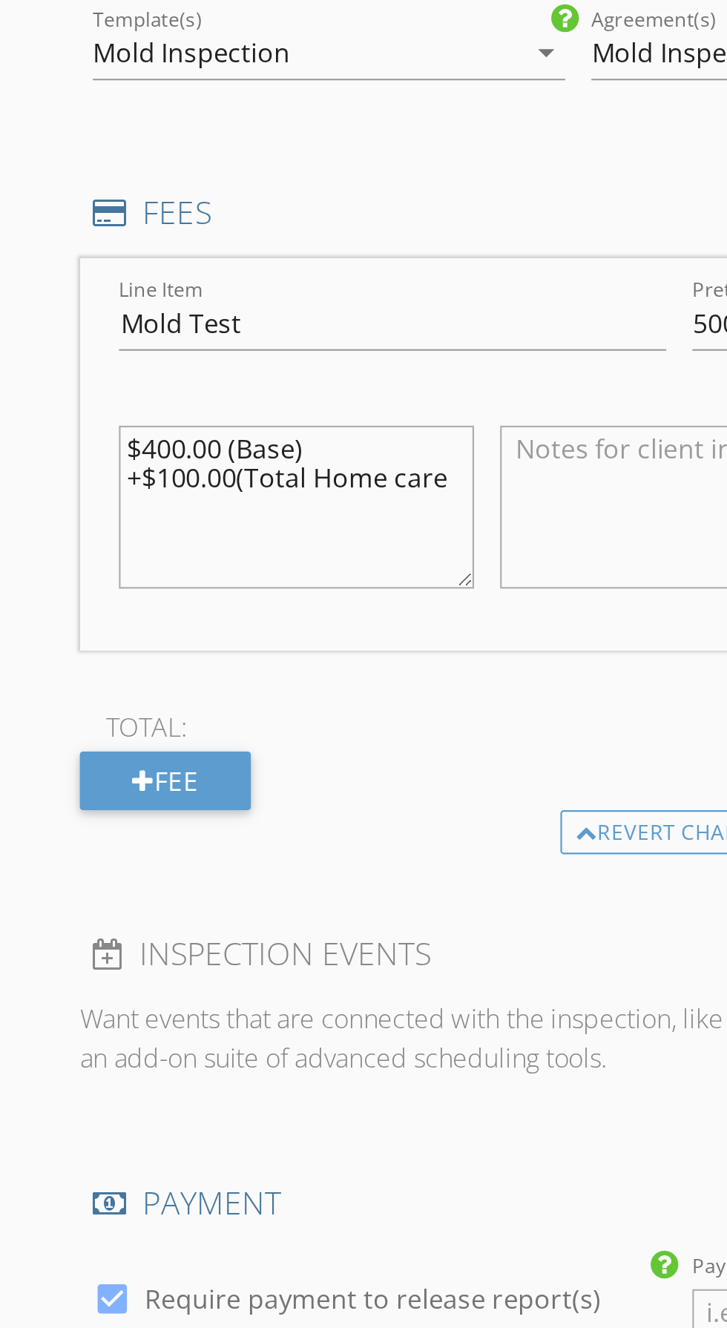
click at [185, 513] on textarea "$400.00 (Base) +$100.00(Total Home care" at bounding box center [135, 542] width 162 height 74
click at [203, 510] on textarea "$400.00 (Base) +$100.00(Total Home Care" at bounding box center [135, 542] width 162 height 74
type textarea "$400.00 (Base) +$100.00(Total Home Care)"
click at [272, 631] on div "TOTAL: $500.00" at bounding box center [308, 642] width 545 height 22
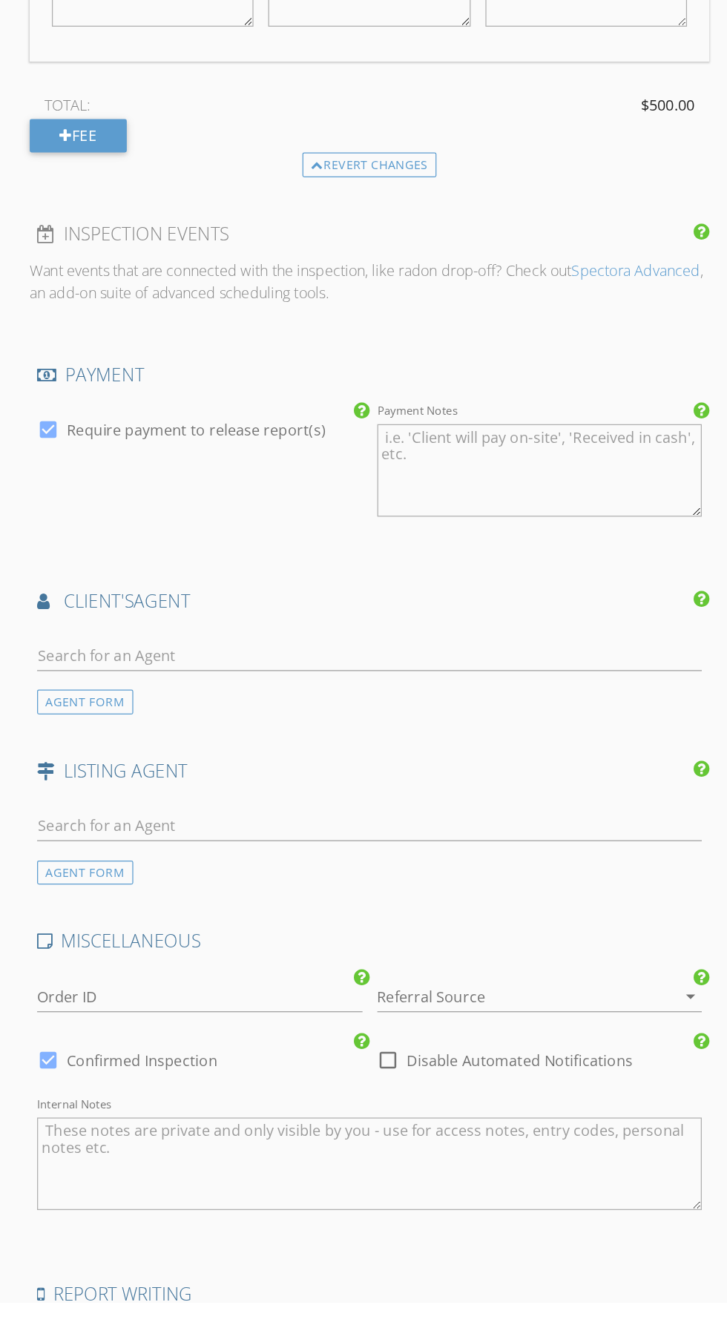
scroll to position [1378, 0]
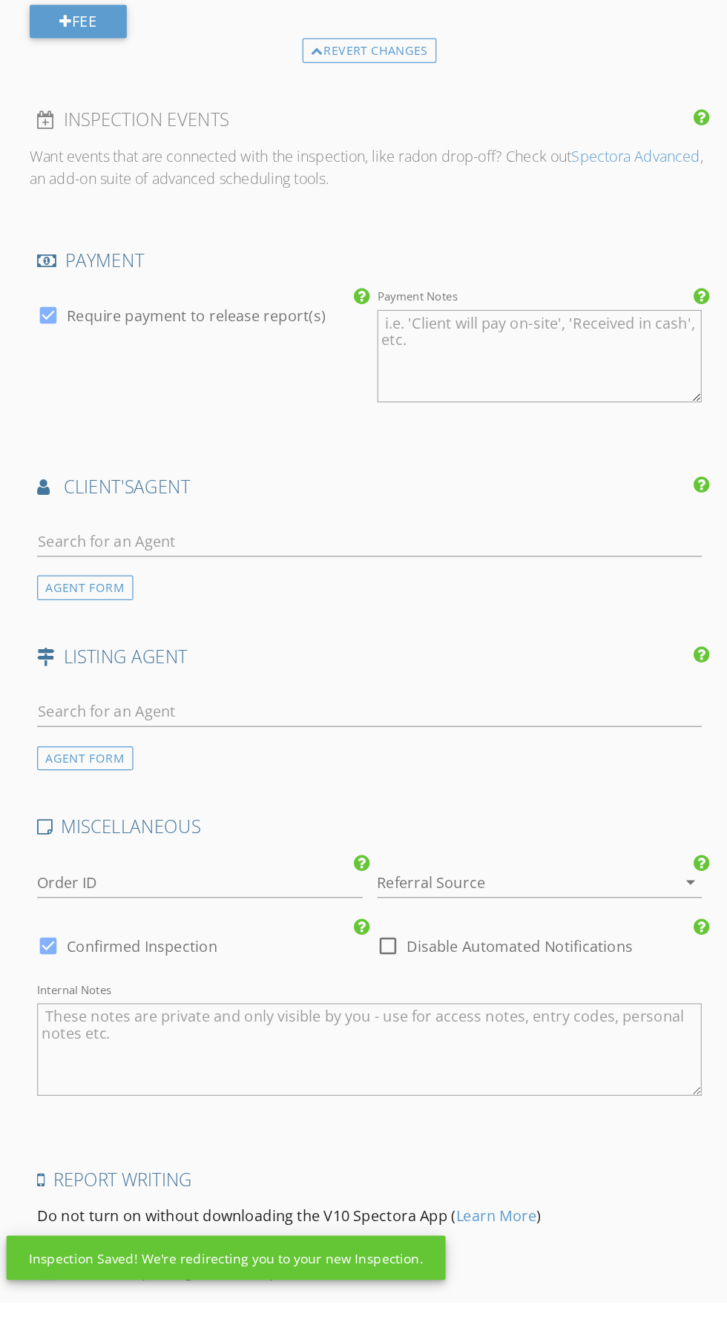
scroll to position [1476, 0]
